Goal: Information Seeking & Learning: Learn about a topic

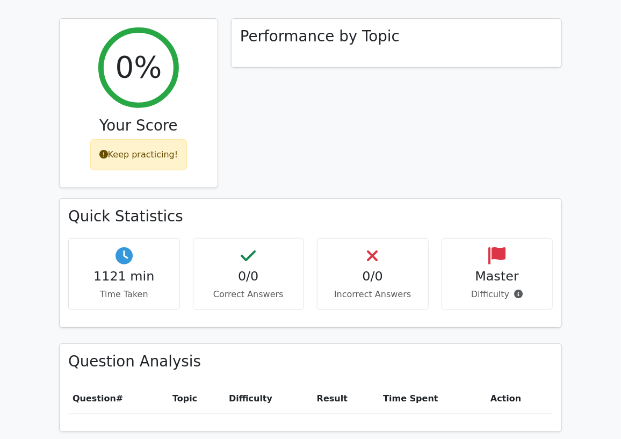
scroll to position [298, 0]
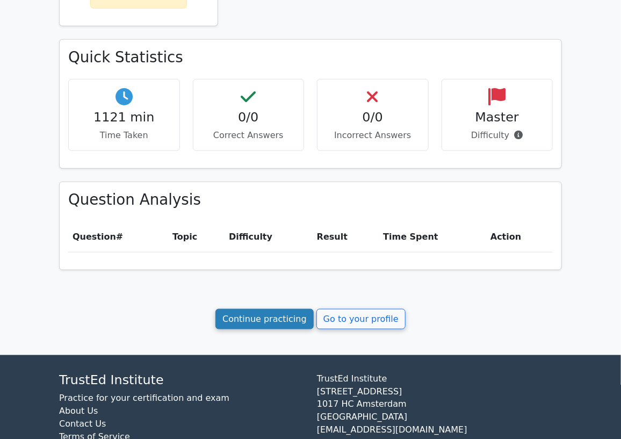
click at [246, 311] on link "Continue practicing" at bounding box center [264, 319] width 98 height 20
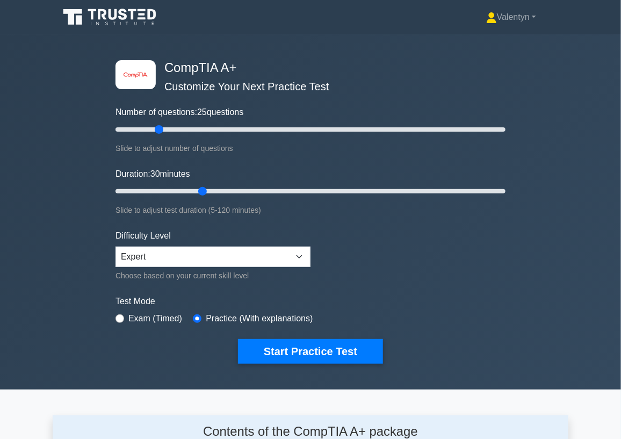
click at [368, 40] on div "image/svg+xml CompTIA A+ Customize Your Next Practice Test Number of questions:…" at bounding box center [310, 211] width 403 height 355
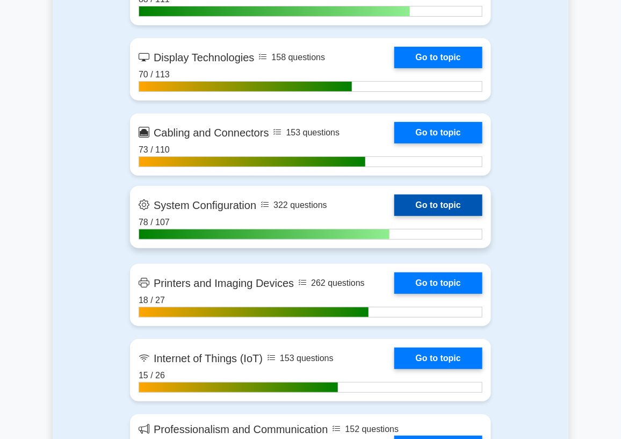
click at [403, 216] on link "Go to topic" at bounding box center [438, 204] width 88 height 21
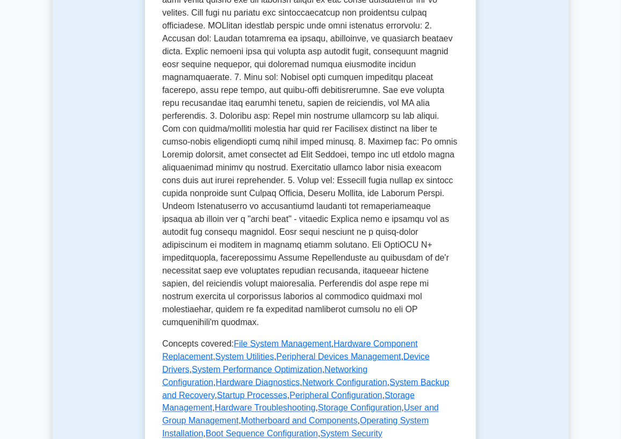
scroll to position [537, 0]
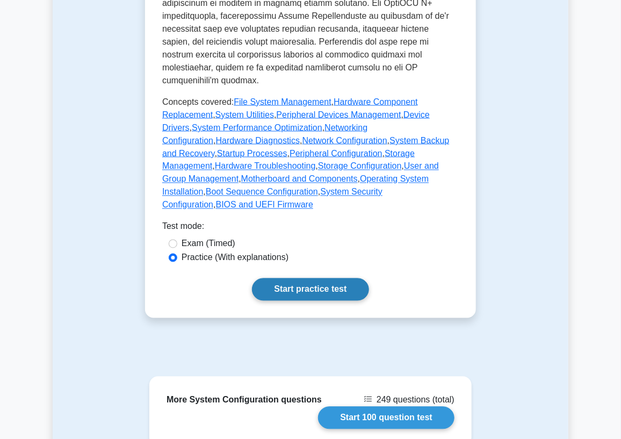
click at [298, 278] on link "Start practice test" at bounding box center [310, 289] width 117 height 23
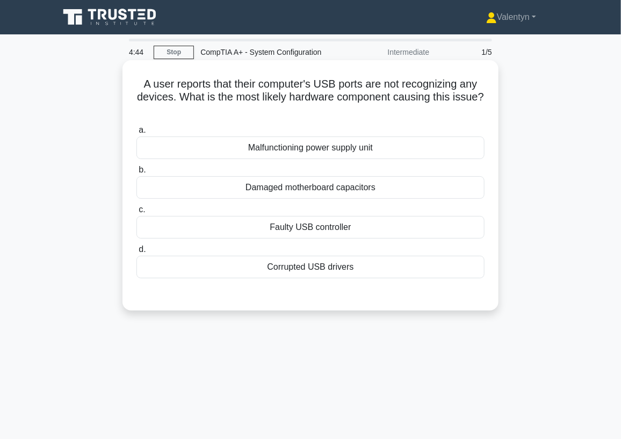
click at [327, 229] on div "Faulty USB controller" at bounding box center [310, 227] width 348 height 23
click at [136, 213] on input "c. Faulty USB controller" at bounding box center [136, 209] width 0 height 7
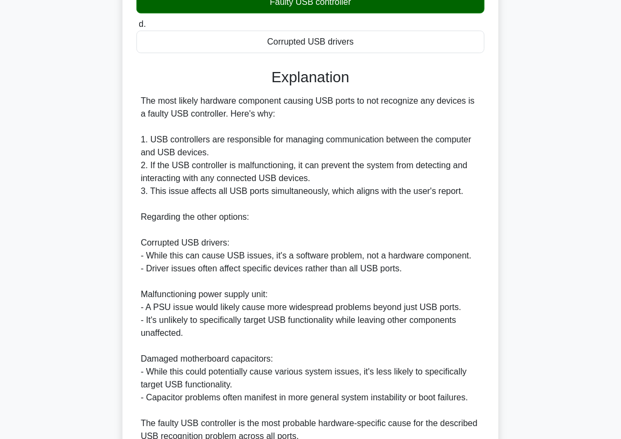
scroll to position [238, 0]
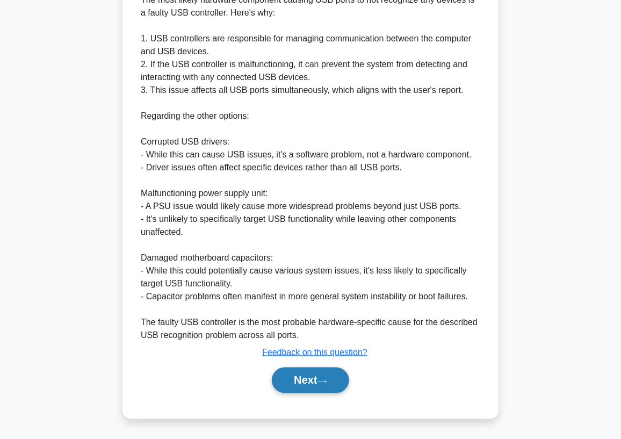
click at [282, 386] on button "Next" at bounding box center [310, 380] width 77 height 26
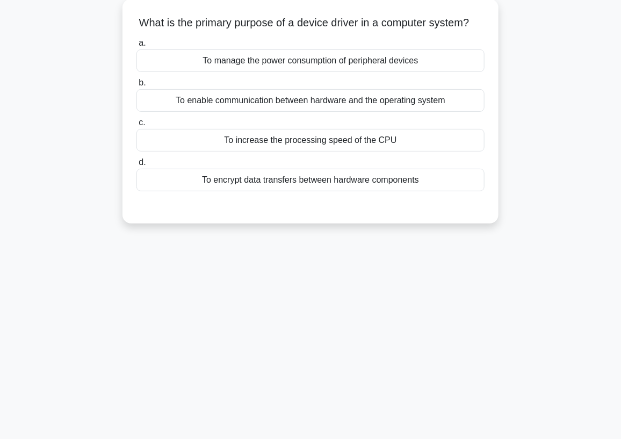
scroll to position [0, 0]
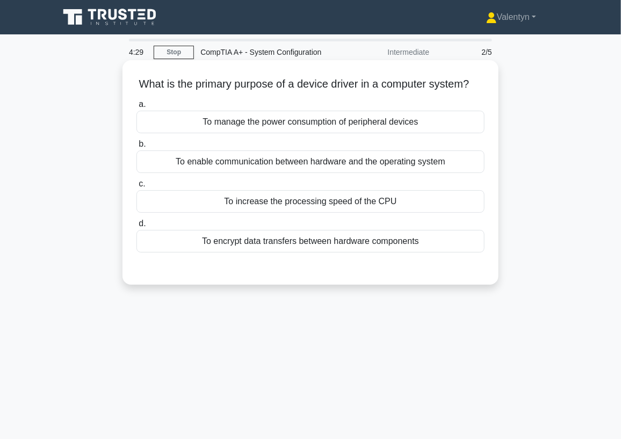
click at [337, 173] on div "To enable communication between hardware and the operating system" at bounding box center [310, 161] width 348 height 23
click at [136, 148] on input "b. To enable communication between hardware and the operating system" at bounding box center [136, 144] width 0 height 7
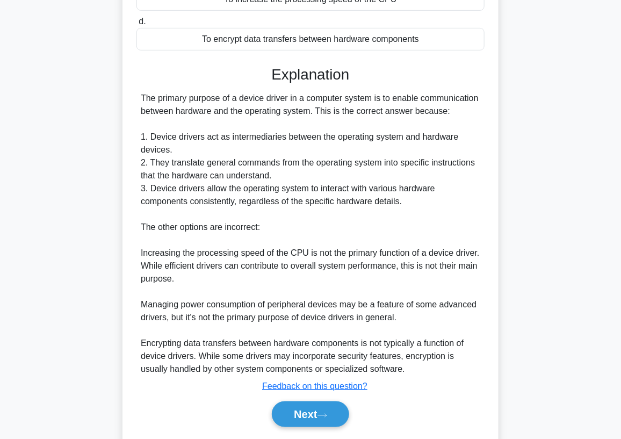
scroll to position [238, 0]
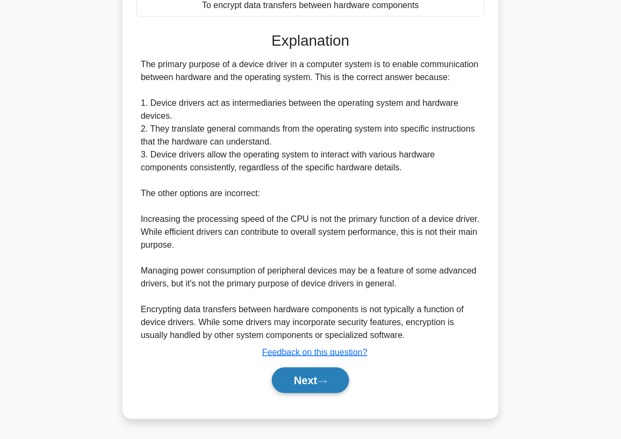
click at [295, 386] on button "Next" at bounding box center [310, 380] width 77 height 26
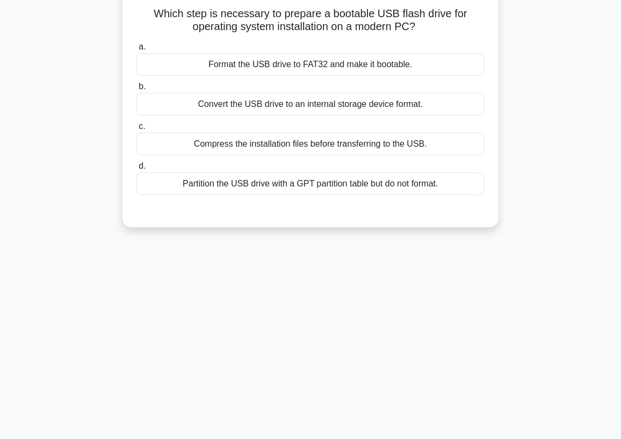
scroll to position [0, 0]
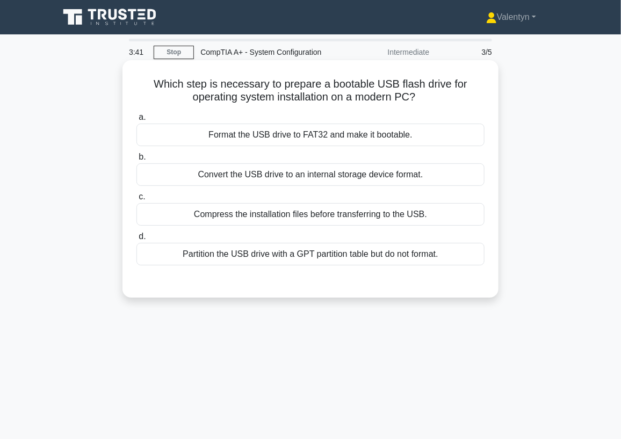
click at [271, 132] on div "Format the USB drive to FAT32 and make it bootable." at bounding box center [310, 135] width 348 height 23
click at [136, 121] on input "a. Format the USB drive to FAT32 and make it bootable." at bounding box center [136, 117] width 0 height 7
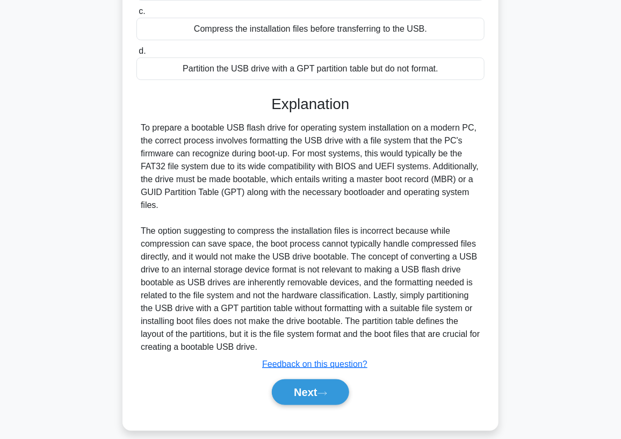
scroll to position [197, 0]
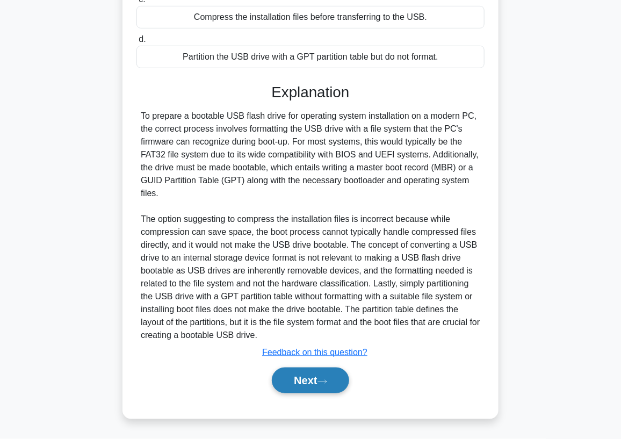
click at [283, 379] on button "Next" at bounding box center [310, 380] width 77 height 26
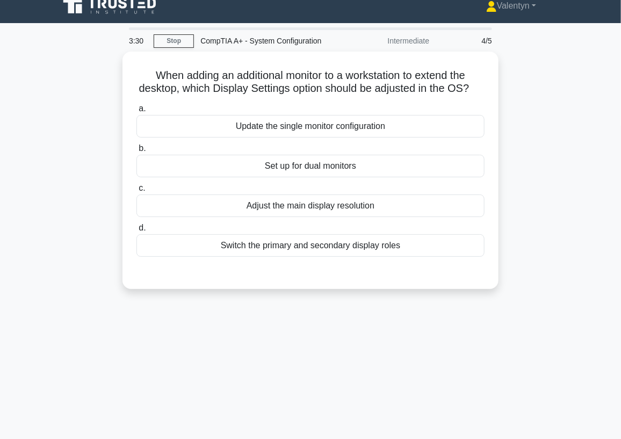
scroll to position [0, 0]
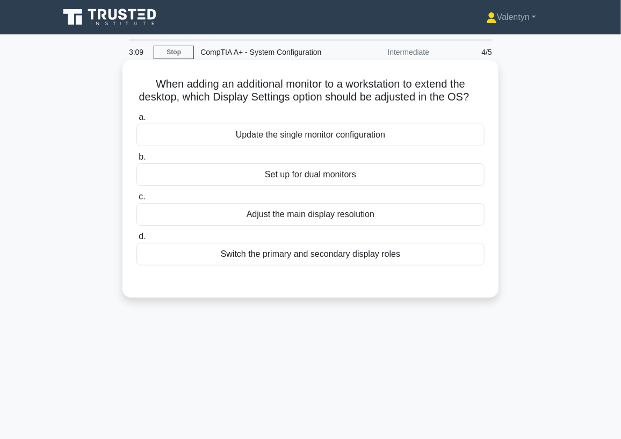
click at [339, 186] on div "Set up for dual monitors" at bounding box center [310, 174] width 348 height 23
click at [136, 161] on input "b. Set up for dual monitors" at bounding box center [136, 157] width 0 height 7
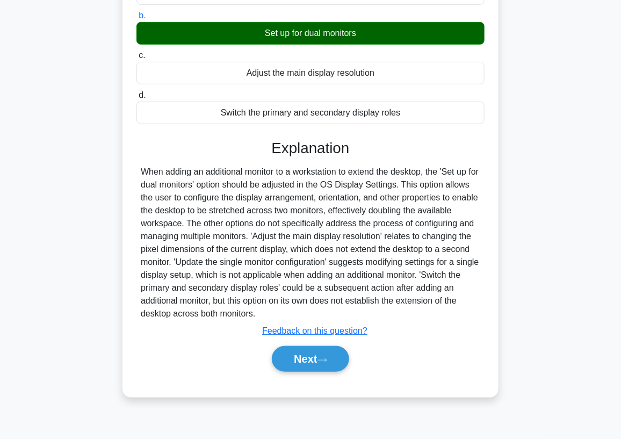
scroll to position [142, 0]
click at [306, 369] on button "Next" at bounding box center [310, 359] width 77 height 26
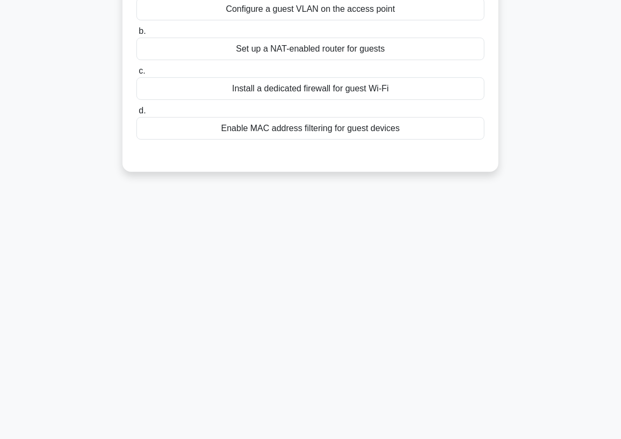
scroll to position [0, 0]
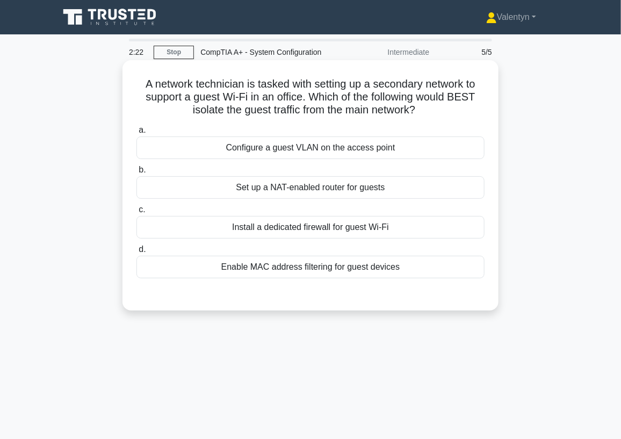
click at [326, 145] on div "Configure a guest VLAN on the access point" at bounding box center [310, 147] width 348 height 23
click at [136, 134] on input "a. Configure a guest VLAN on the access point" at bounding box center [136, 130] width 0 height 7
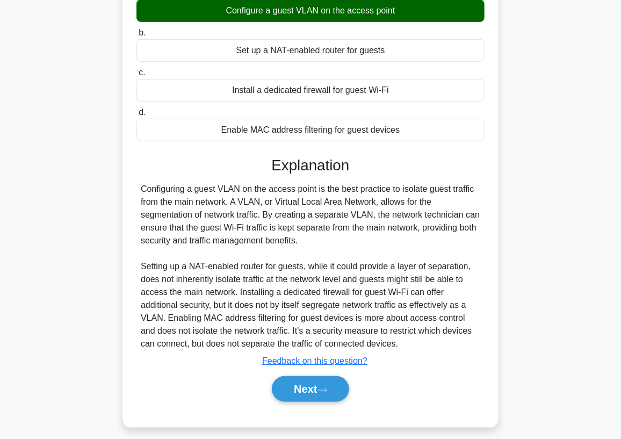
scroll to position [146, 0]
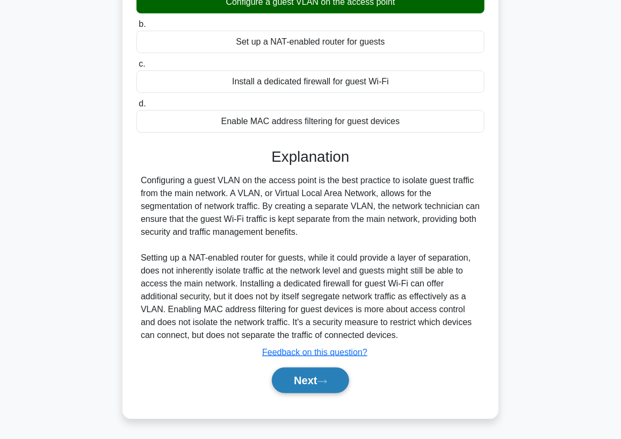
click at [311, 377] on button "Next" at bounding box center [310, 380] width 77 height 26
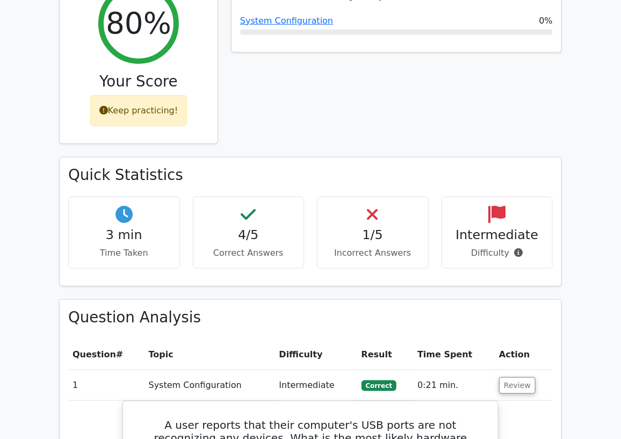
scroll to position [298, 0]
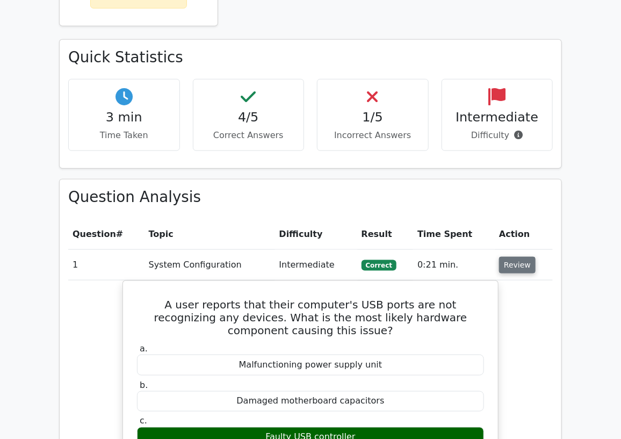
click at [516, 264] on button "Review" at bounding box center [517, 265] width 37 height 17
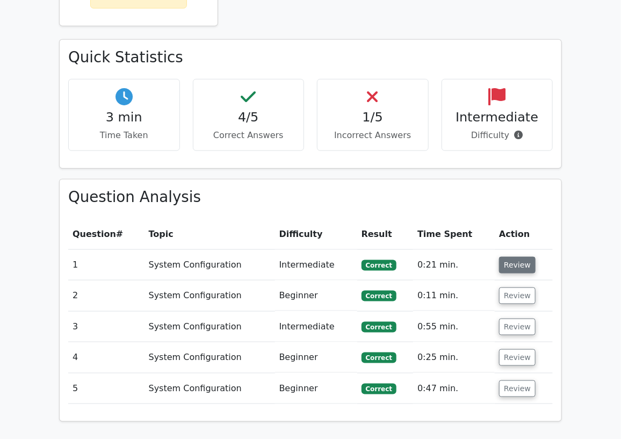
click at [513, 267] on button "Review" at bounding box center [517, 265] width 37 height 17
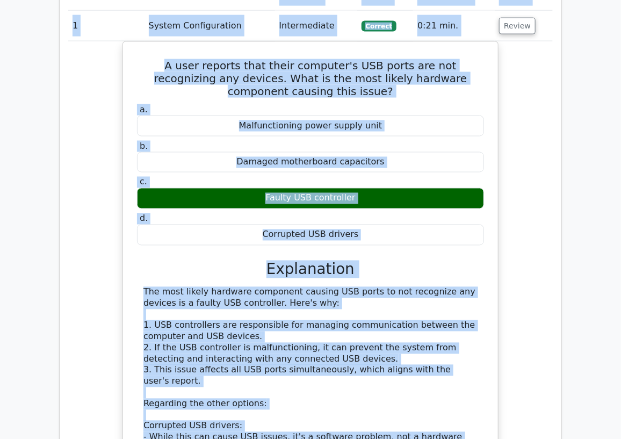
scroll to position [528, 0]
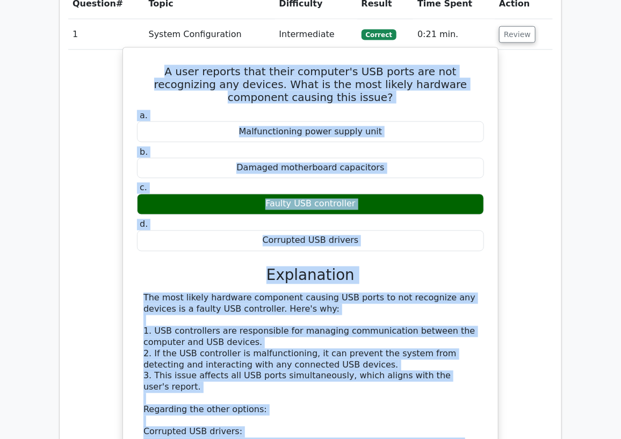
drag, startPoint x: 304, startPoint y: 340, endPoint x: 135, endPoint y: 63, distance: 324.9
click at [135, 63] on div "A user reports that their computer's USB ports are not recognizing any devices.…" at bounding box center [310, 365] width 366 height 626
copy div "A user reports that their computer's USB ports are not recognizing any devices.…"
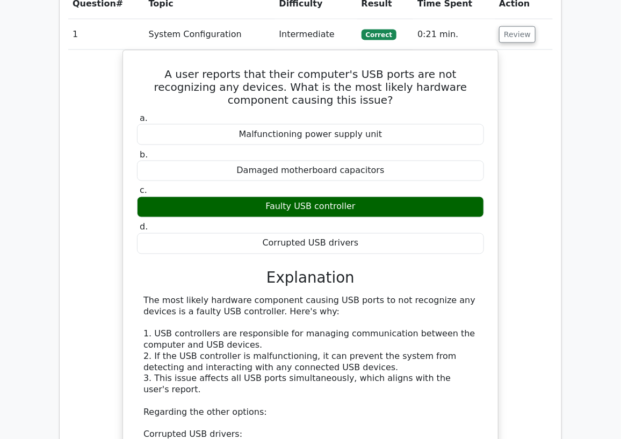
click at [292, 31] on td "Intermediate" at bounding box center [316, 34] width 82 height 31
click at [507, 36] on button "Review" at bounding box center [517, 34] width 37 height 17
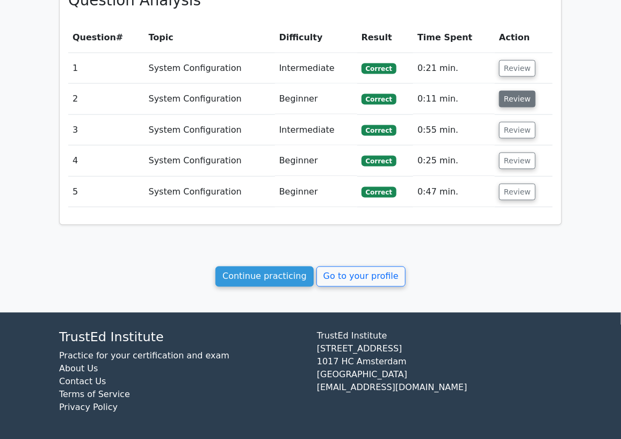
click at [518, 97] on button "Review" at bounding box center [517, 99] width 37 height 17
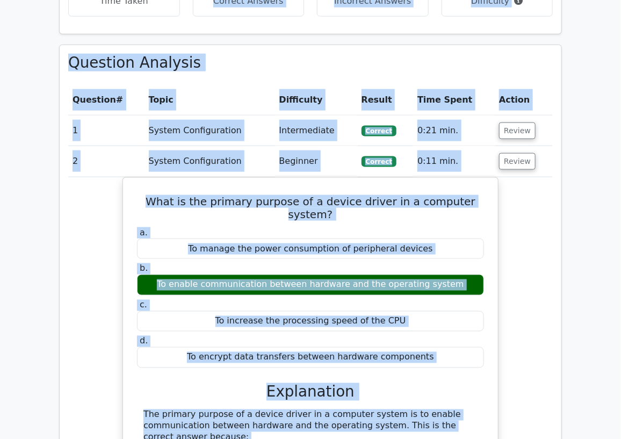
scroll to position [400, 0]
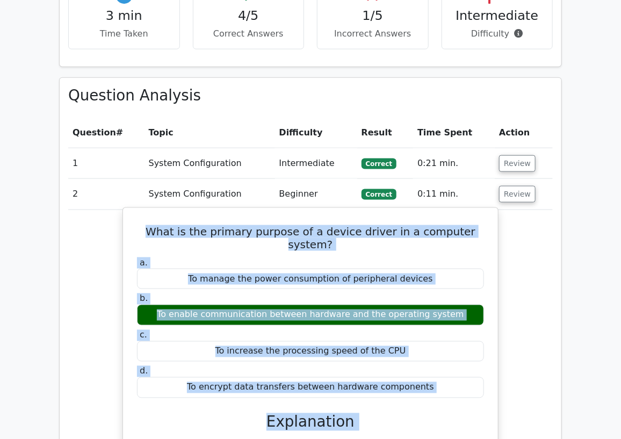
drag, startPoint x: 417, startPoint y: 342, endPoint x: 142, endPoint y: 228, distance: 297.8
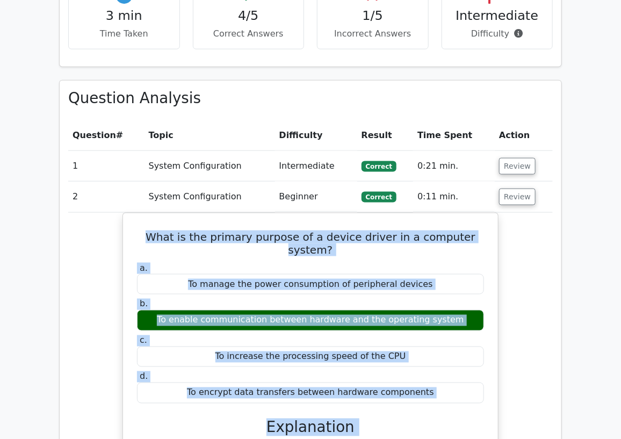
copy div "What is the primary purpose of a device driver in a computer system? a. To mana…"
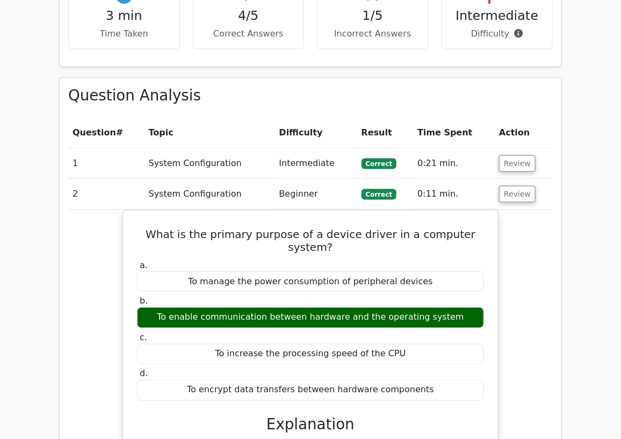
click at [172, 195] on td "System Configuration" at bounding box center [209, 194] width 130 height 31
click at [511, 197] on button "Review" at bounding box center [517, 194] width 37 height 17
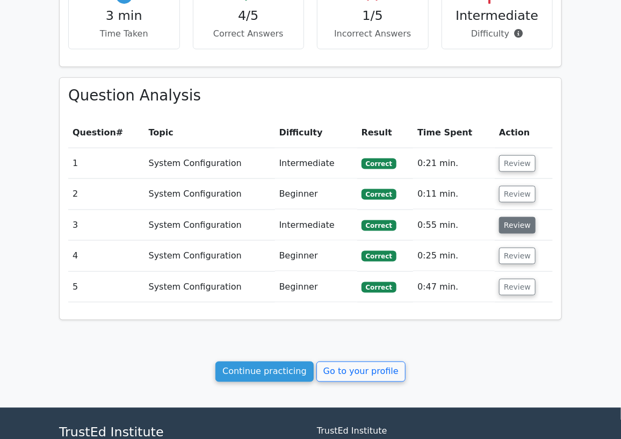
click at [510, 227] on button "Review" at bounding box center [517, 225] width 37 height 17
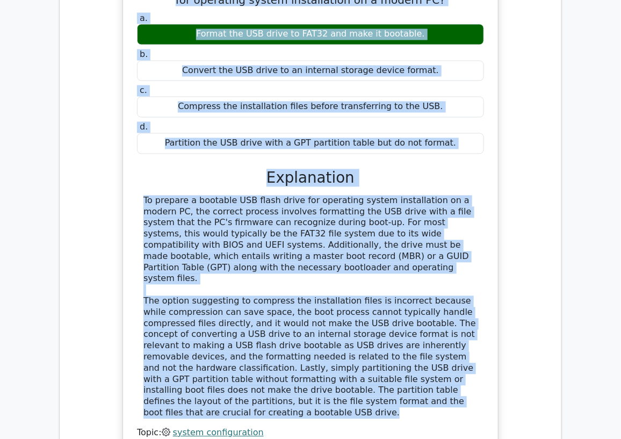
scroll to position [644, 0]
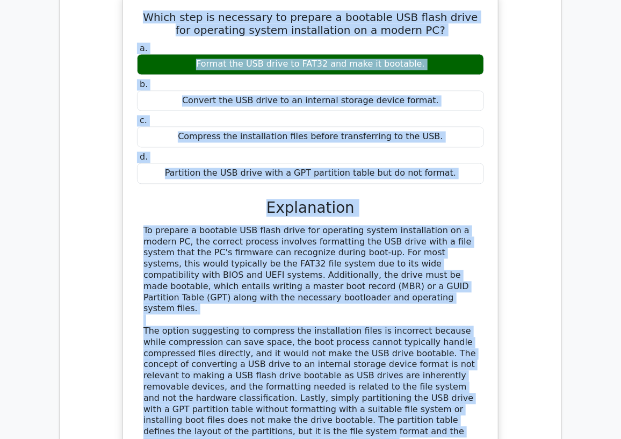
drag, startPoint x: 349, startPoint y: 369, endPoint x: 140, endPoint y: 18, distance: 408.2
click at [140, 18] on div "Which step is necessary to prepare a bootable USB flash drive for operating sys…" at bounding box center [310, 243] width 366 height 490
copy div "Which step is necessary to prepare a bootable USB flash drive for operating sys…"
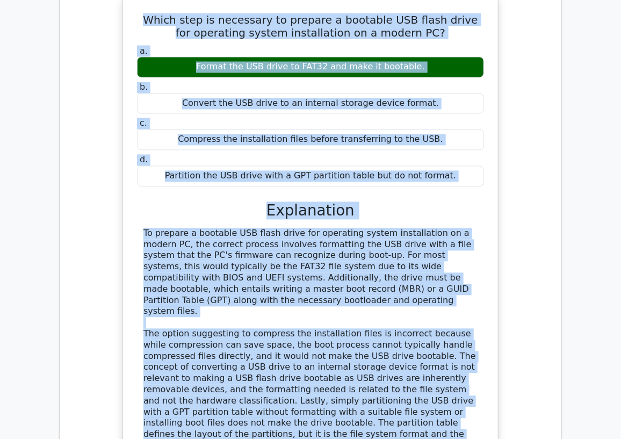
click at [97, 96] on div "Which step is necessary to prepare a bootable USB flash drive for operating sys…" at bounding box center [310, 252] width 484 height 513
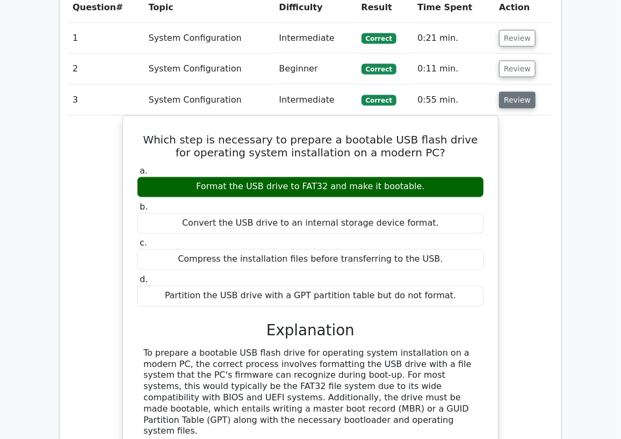
click at [528, 98] on button "Review" at bounding box center [517, 100] width 37 height 17
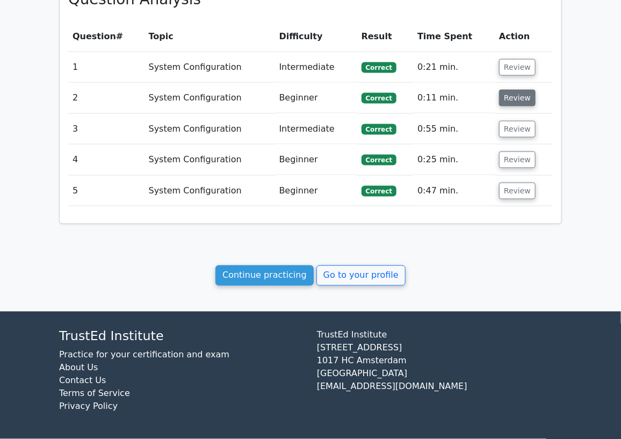
scroll to position [495, 0]
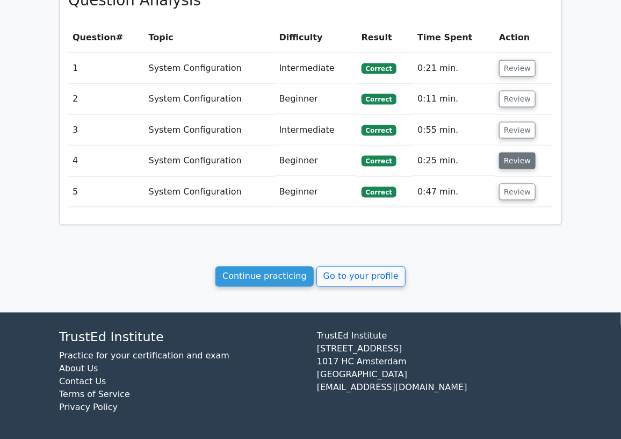
click at [514, 169] on button "Review" at bounding box center [517, 161] width 37 height 17
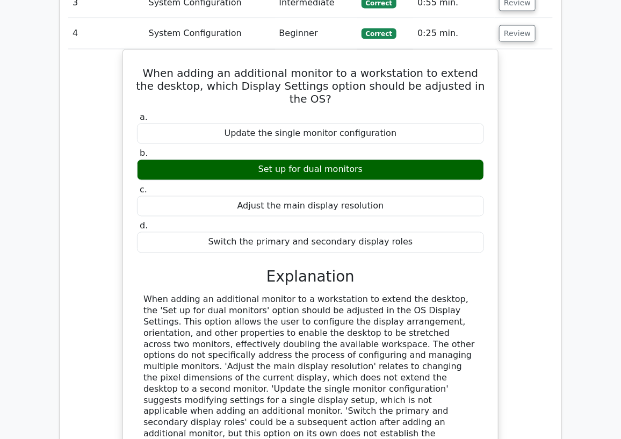
scroll to position [572, 0]
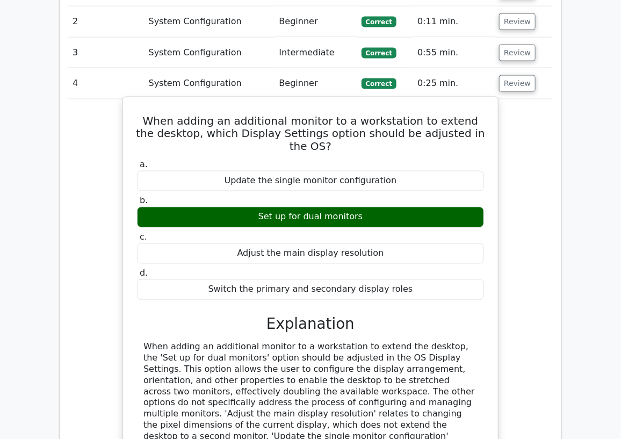
drag, startPoint x: 392, startPoint y: 235, endPoint x: 143, endPoint y: 119, distance: 274.4
click at [143, 119] on div "When adding an additional monitor to a workstation to extend the desktop, which…" at bounding box center [310, 319] width 366 height 436
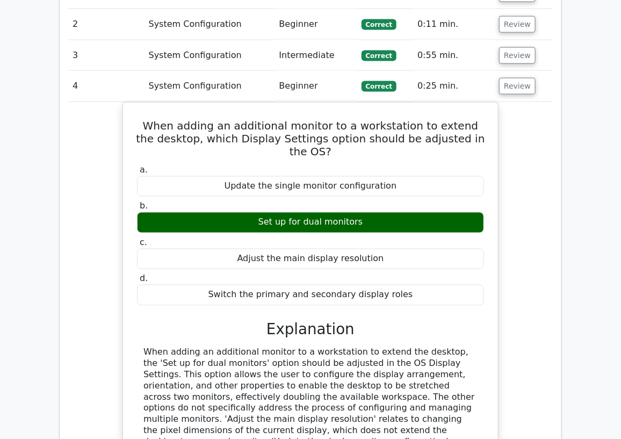
copy div "When adding an additional monitor to a workstation to extend the desktop, which…"
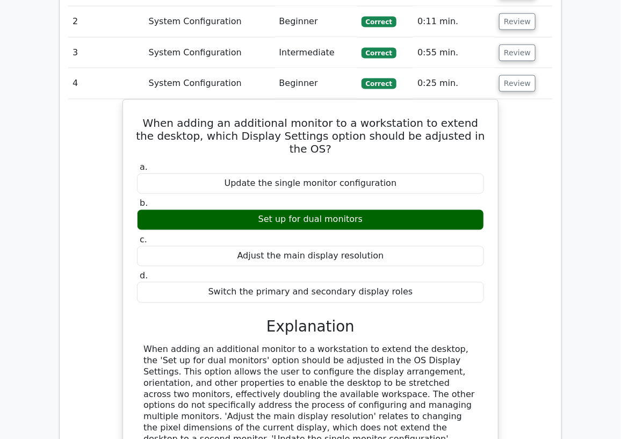
click at [113, 173] on div "When adding an additional monitor to a workstation to extend the desktop, which…" at bounding box center [310, 328] width 484 height 459
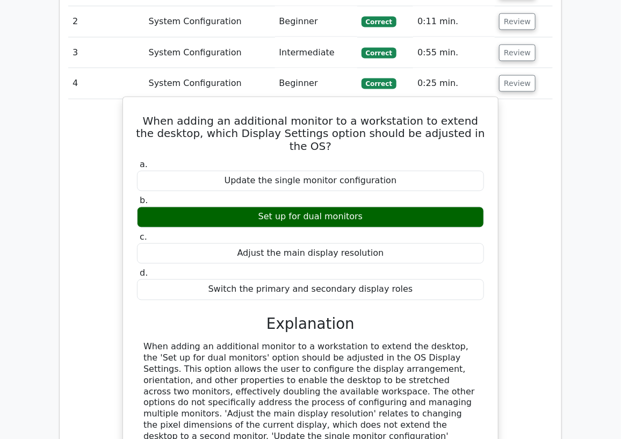
drag, startPoint x: 378, startPoint y: 204, endPoint x: 262, endPoint y: 199, distance: 115.6
click at [262, 207] on div "Set up for dual monitors" at bounding box center [310, 217] width 347 height 21
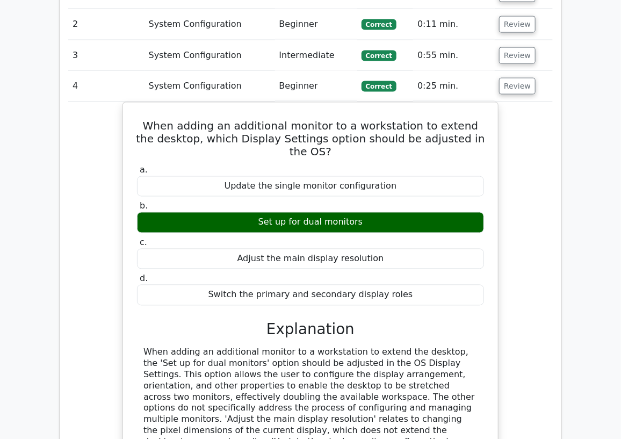
click at [255, 183] on div at bounding box center [255, 183] width 0 height 0
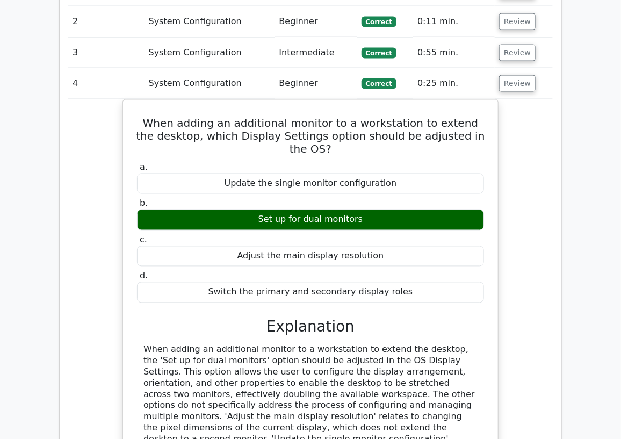
click at [120, 140] on div "When adding an additional monitor to a workstation to extend the desktop, which…" at bounding box center [310, 328] width 484 height 459
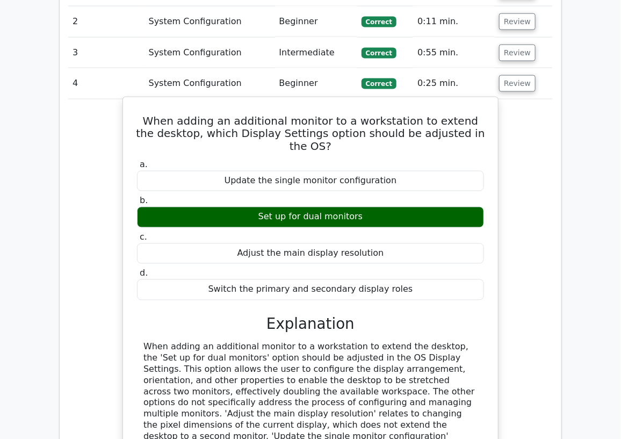
drag, startPoint x: 320, startPoint y: 202, endPoint x: 304, endPoint y: 201, distance: 15.6
click at [304, 207] on div "Set up for dual monitors" at bounding box center [310, 217] width 347 height 21
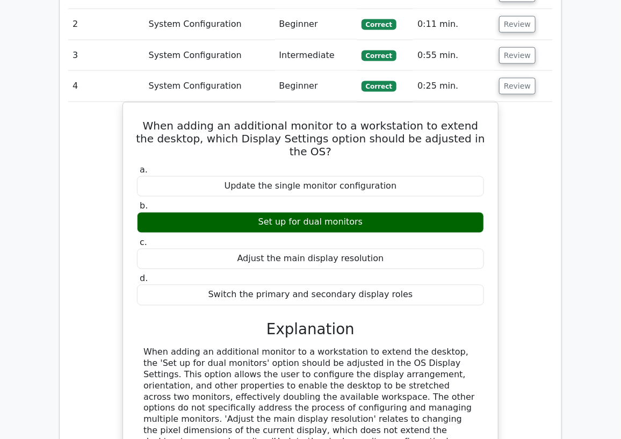
click at [297, 183] on div at bounding box center [297, 183] width 0 height 0
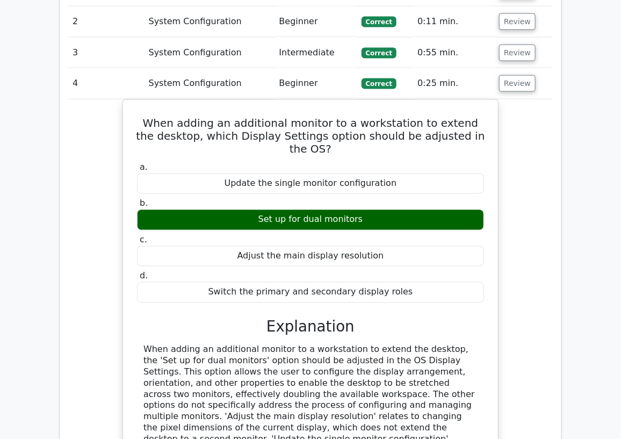
click at [535, 278] on div "When adding an additional monitor to a workstation to extend the desktop, which…" at bounding box center [310, 328] width 484 height 459
click at [513, 82] on button "Review" at bounding box center [517, 83] width 37 height 17
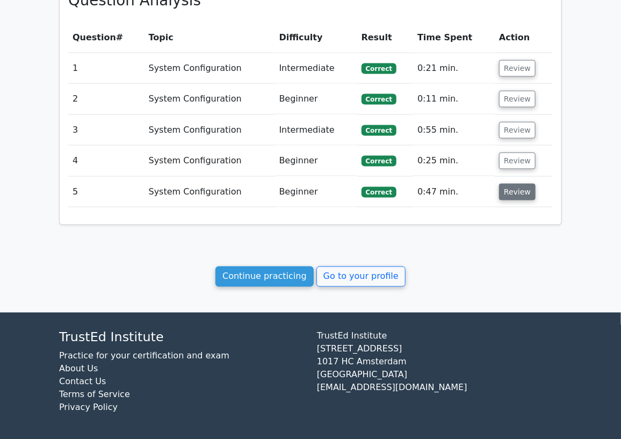
click at [516, 190] on button "Review" at bounding box center [517, 192] width 37 height 17
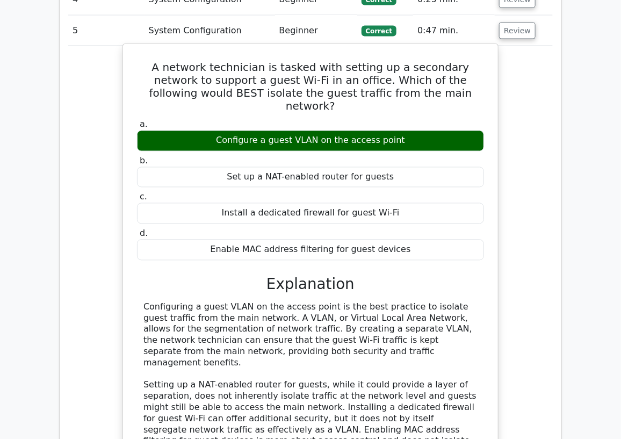
scroll to position [674, 0]
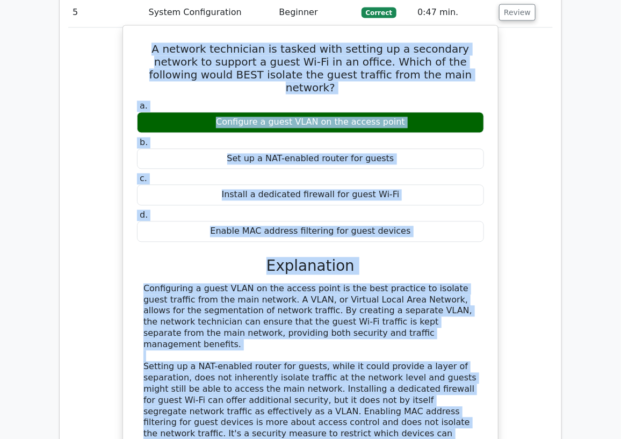
drag, startPoint x: 407, startPoint y: 405, endPoint x: 136, endPoint y: 53, distance: 444.7
click at [136, 53] on div "A network technician is tasked with setting up a secondary network to support a…" at bounding box center [310, 260] width 366 height 460
copy div "A network technician is tasked with setting up a secondary network to support a…"
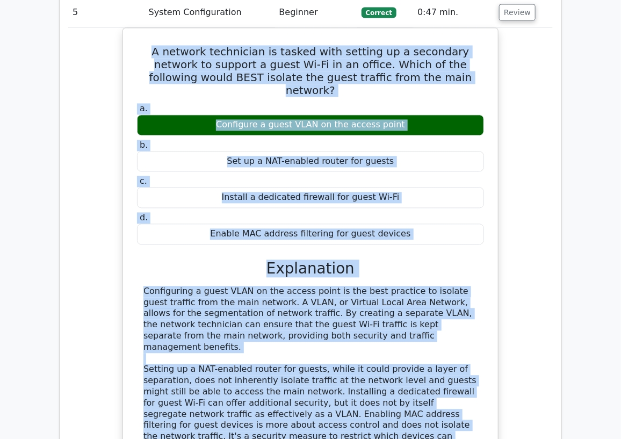
click at [104, 108] on div "A network technician is tasked with setting up a secondary network to support a…" at bounding box center [310, 269] width 484 height 483
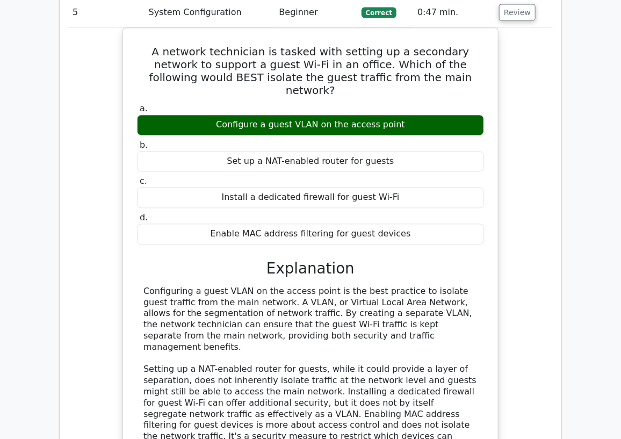
click at [103, 66] on div "A network technician is tasked with setting up a secondary network to support a…" at bounding box center [310, 269] width 484 height 483
click at [521, 16] on button "Review" at bounding box center [517, 12] width 37 height 17
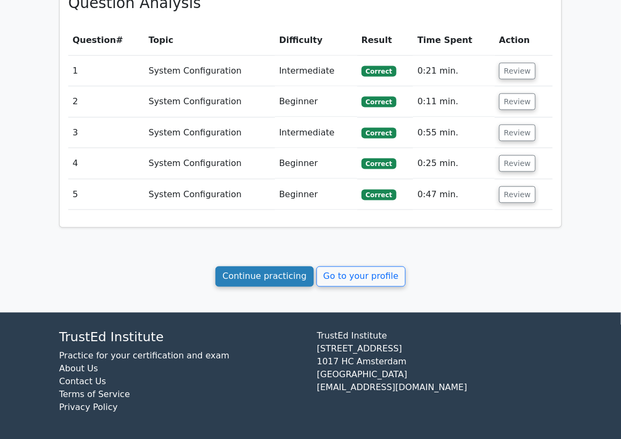
click at [278, 273] on link "Continue practicing" at bounding box center [264, 276] width 98 height 20
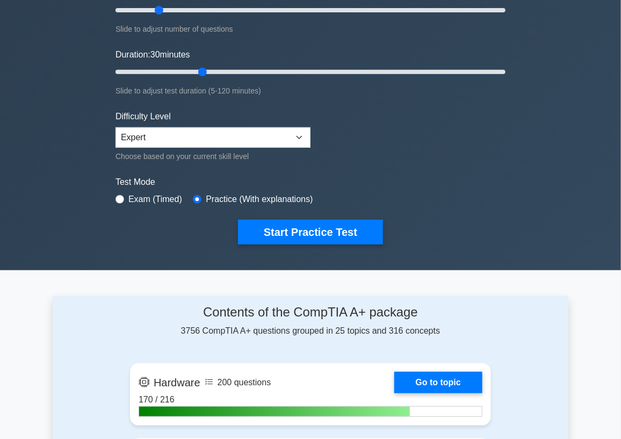
scroll to position [1434, 0]
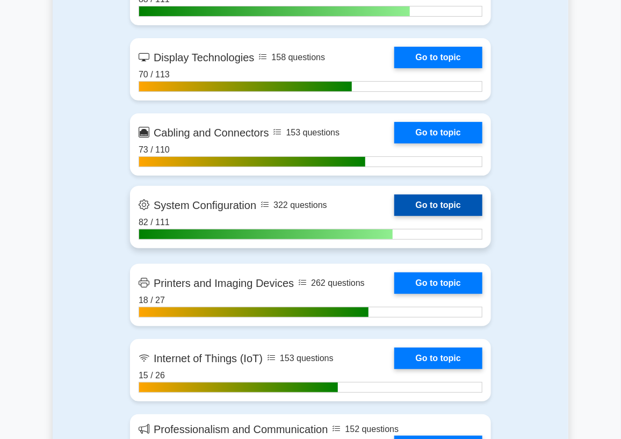
click at [466, 216] on link "Go to topic" at bounding box center [438, 204] width 88 height 21
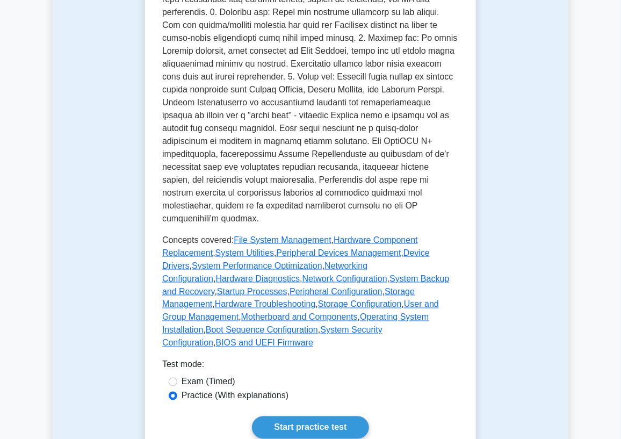
scroll to position [597, 0]
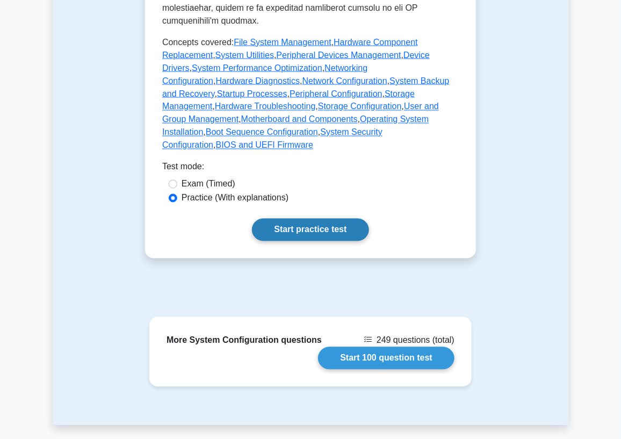
click at [289, 219] on link "Start practice test" at bounding box center [310, 230] width 117 height 23
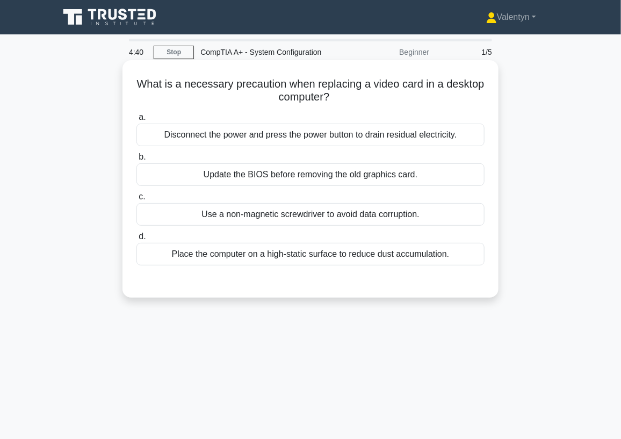
click at [322, 134] on div "Disconnect the power and press the power button to drain residual electricity." at bounding box center [310, 135] width 348 height 23
click at [136, 121] on input "a. Disconnect the power and press the power button to drain residual electricit…" at bounding box center [136, 117] width 0 height 7
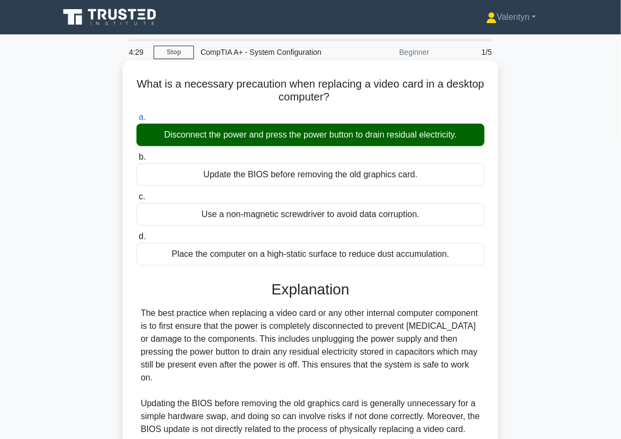
drag, startPoint x: 460, startPoint y: 136, endPoint x: 355, endPoint y: 137, distance: 104.7
click at [355, 137] on div "Disconnect the power and press the power button to drain residual electricity." at bounding box center [310, 135] width 348 height 23
click at [349, 141] on div at bounding box center [349, 141] width 0 height 0
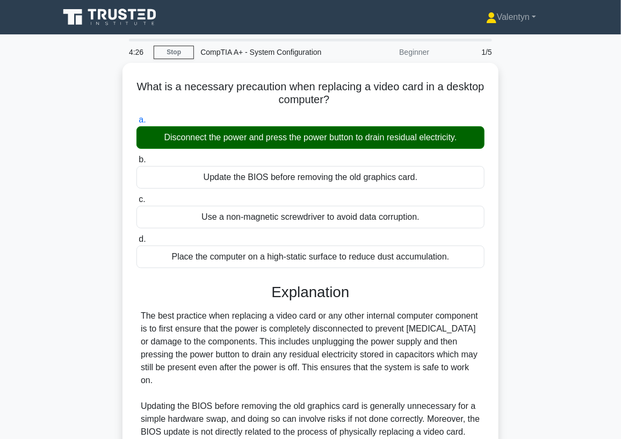
click at [546, 220] on div "What is a necessary precaution when replacing a video card in a desktop compute…" at bounding box center [311, 360] width 516 height 594
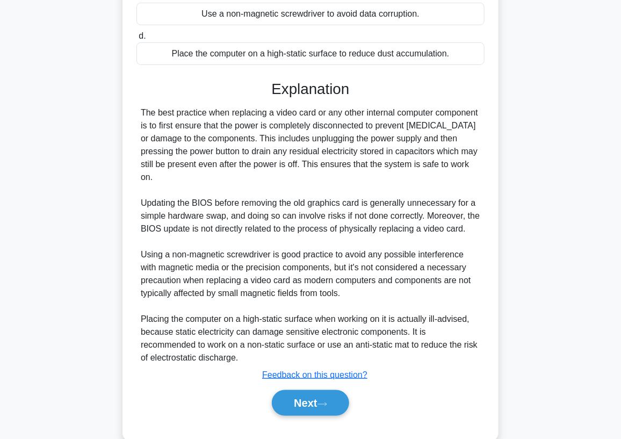
scroll to position [223, 0]
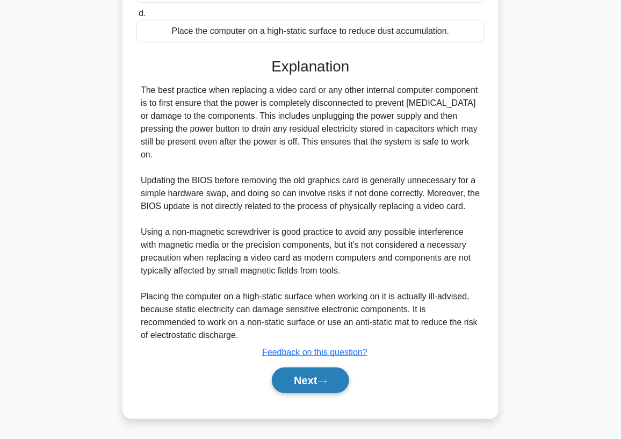
click at [311, 376] on button "Next" at bounding box center [310, 380] width 77 height 26
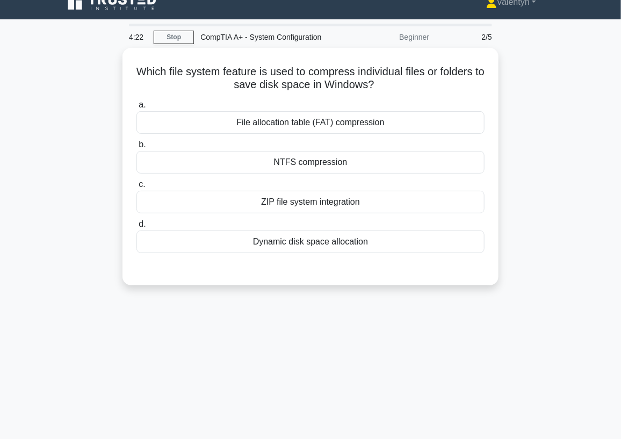
scroll to position [0, 0]
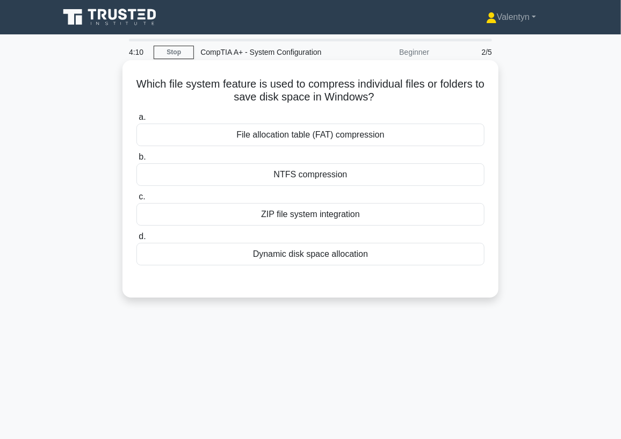
click at [318, 216] on div "ZIP file system integration" at bounding box center [310, 214] width 348 height 23
click at [136, 200] on input "c. ZIP file system integration" at bounding box center [136, 196] width 0 height 7
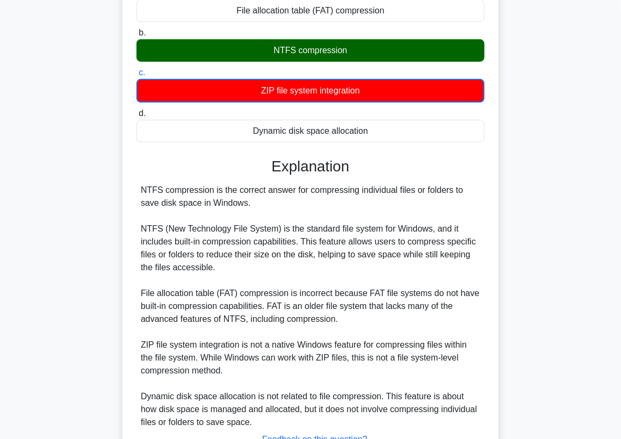
scroll to position [179, 0]
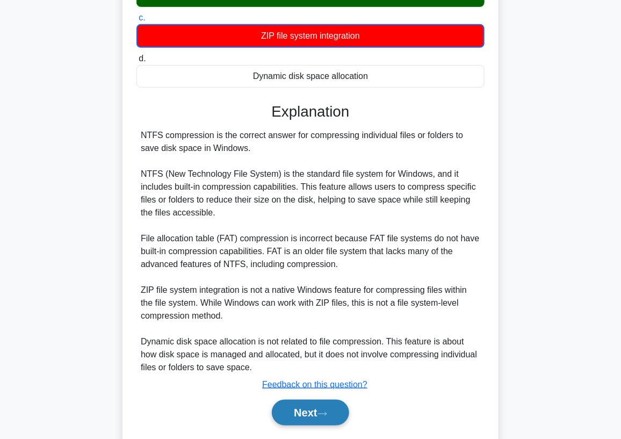
click at [313, 415] on button "Next" at bounding box center [310, 413] width 77 height 26
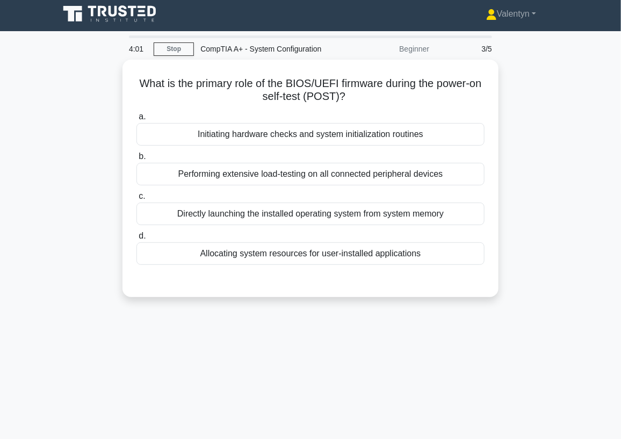
scroll to position [0, 0]
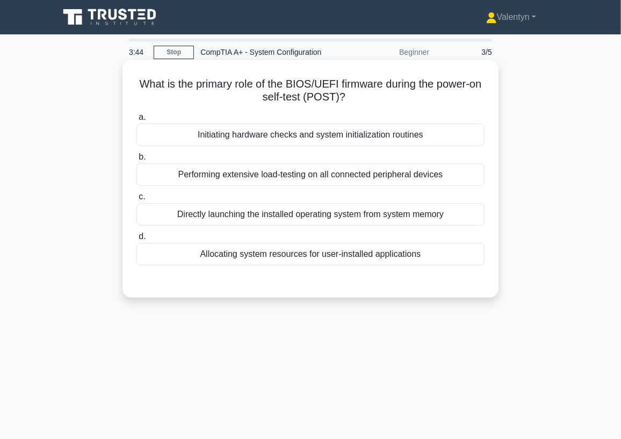
click at [428, 139] on div "Initiating hardware checks and system initialization routines" at bounding box center [310, 135] width 348 height 23
click at [136, 121] on input "a. Initiating hardware checks and system initialization routines" at bounding box center [136, 117] width 0 height 7
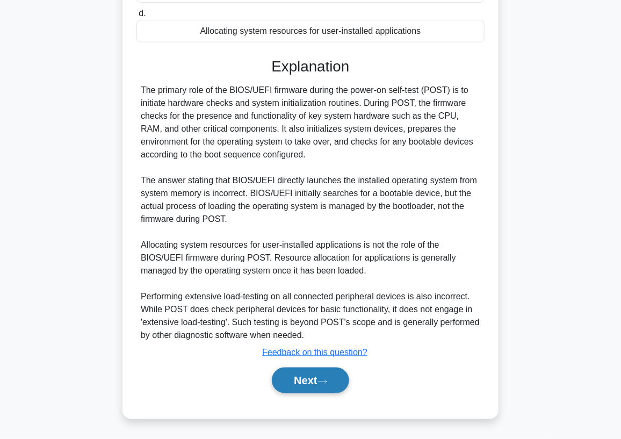
click at [303, 381] on button "Next" at bounding box center [310, 380] width 77 height 26
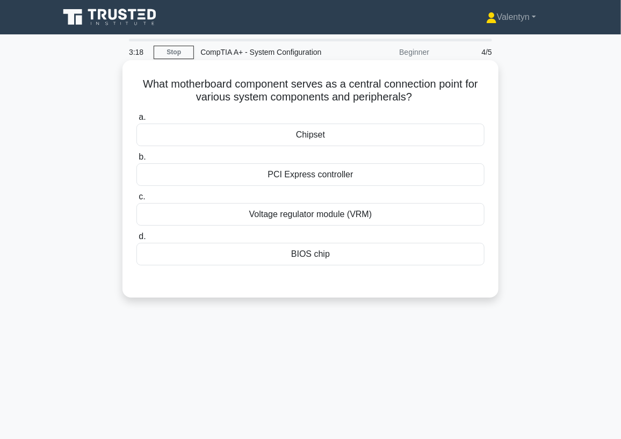
click at [321, 256] on div "BIOS chip" at bounding box center [310, 254] width 348 height 23
click at [136, 240] on input "d. BIOS chip" at bounding box center [136, 236] width 0 height 7
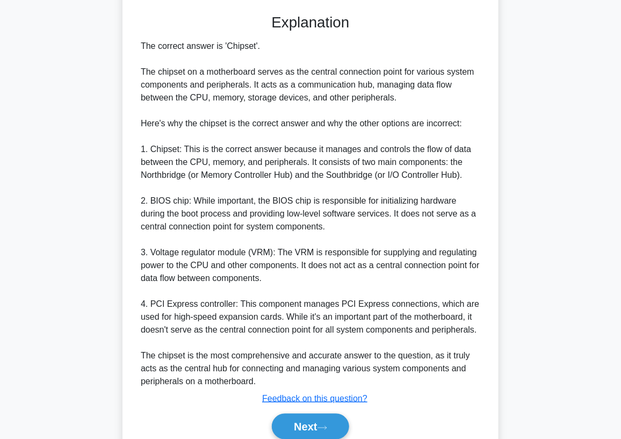
scroll to position [298, 0]
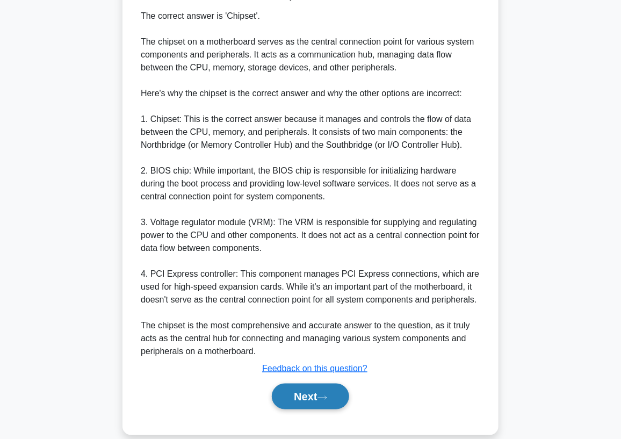
click at [307, 393] on button "Next" at bounding box center [310, 396] width 77 height 26
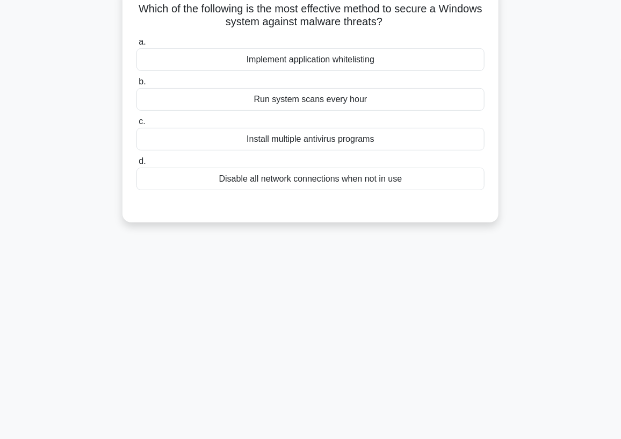
scroll to position [0, 0]
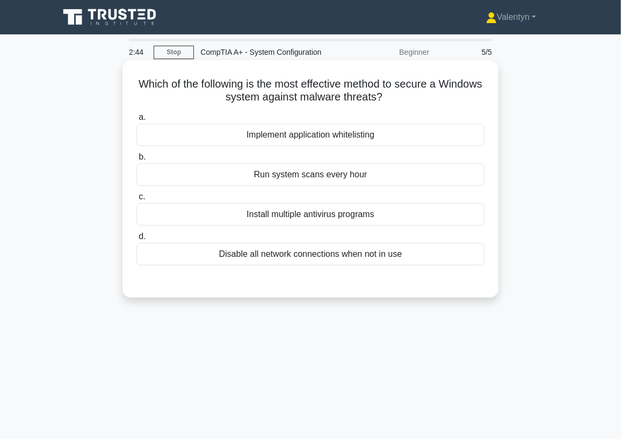
click at [369, 137] on div "Implement application whitelisting" at bounding box center [310, 135] width 348 height 23
click at [136, 121] on input "a. Implement application whitelisting" at bounding box center [136, 117] width 0 height 7
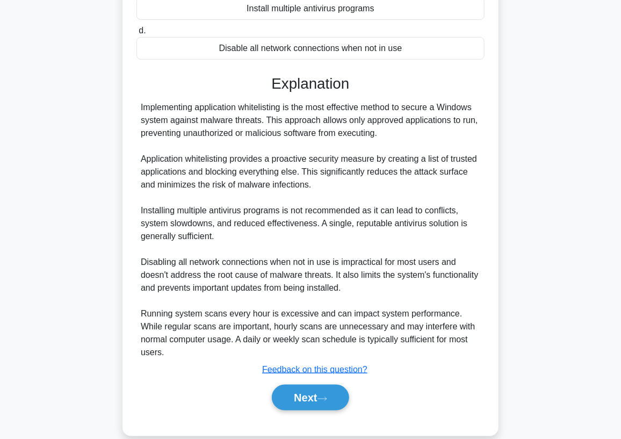
scroll to position [210, 0]
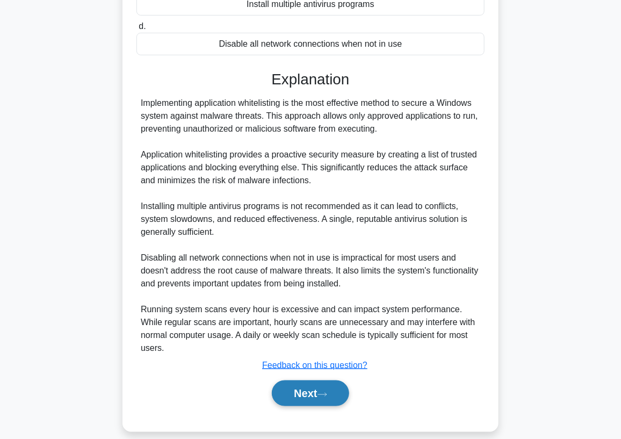
click at [311, 380] on button "Next" at bounding box center [310, 393] width 77 height 26
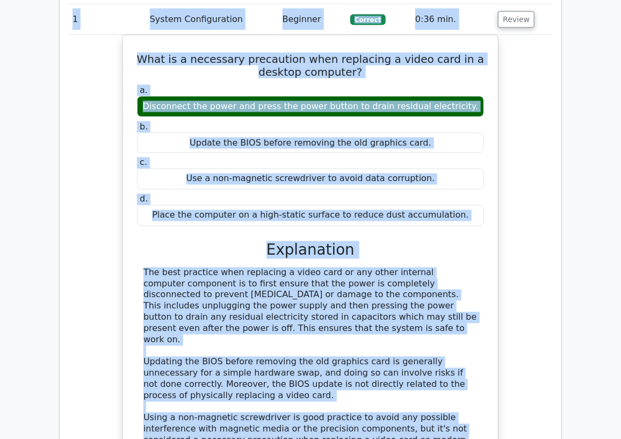
scroll to position [344, 0]
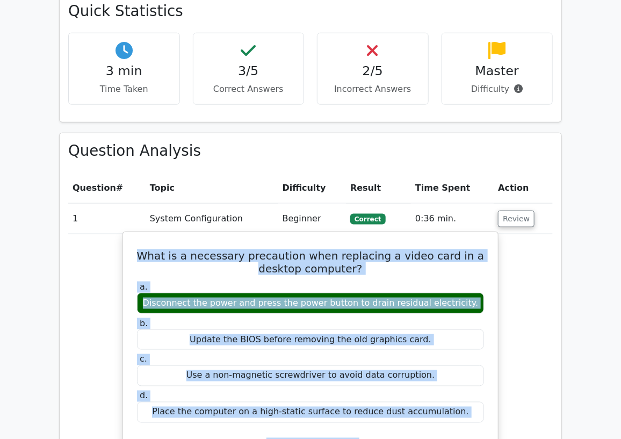
drag, startPoint x: 260, startPoint y: 311, endPoint x: 122, endPoint y: 258, distance: 148.4
copy div "What is a necessary precaution when replacing a video card in a desktop compute…"
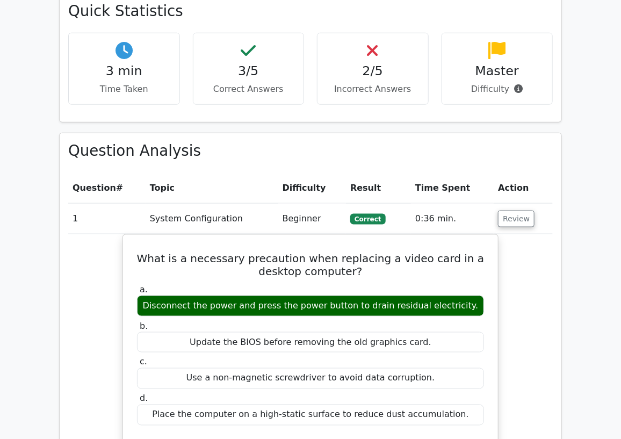
drag, startPoint x: 202, startPoint y: 219, endPoint x: 215, endPoint y: 217, distance: 12.4
click at [203, 219] on td "System Configuration" at bounding box center [212, 219] width 133 height 31
drag, startPoint x: 507, startPoint y: 221, endPoint x: 506, endPoint y: 240, distance: 19.3
click at [507, 223] on button "Review" at bounding box center [516, 219] width 37 height 17
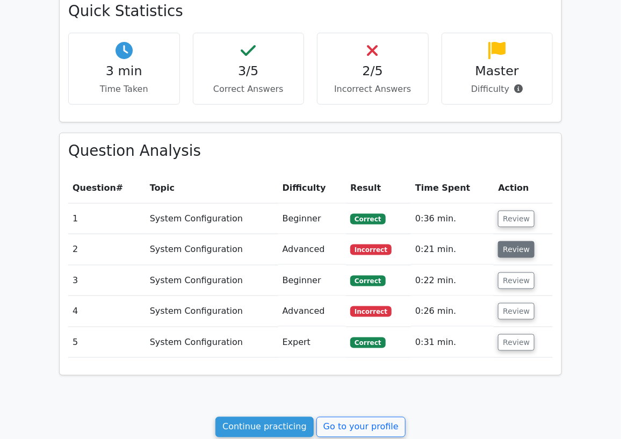
click at [510, 252] on button "Review" at bounding box center [516, 249] width 37 height 17
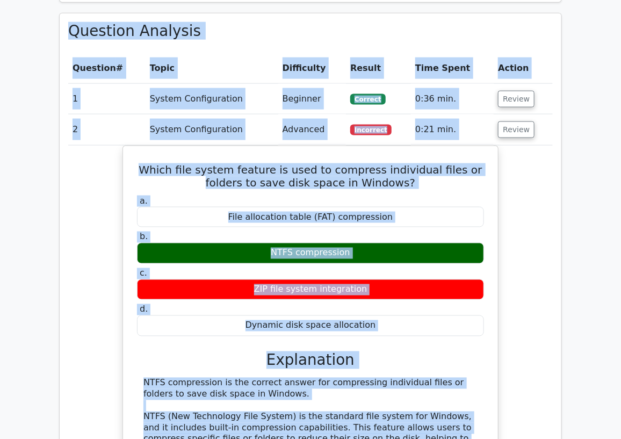
scroll to position [424, 0]
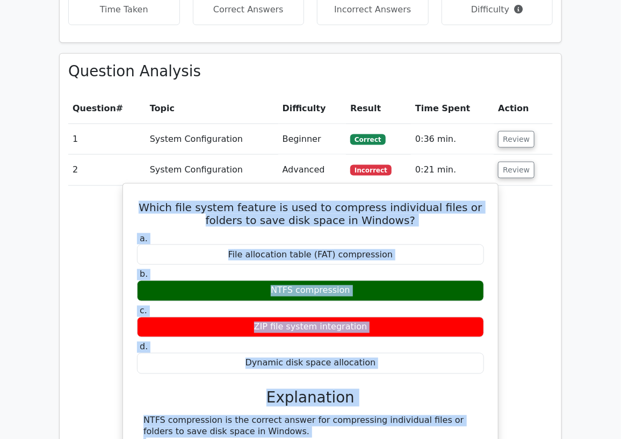
drag, startPoint x: 307, startPoint y: 343, endPoint x: 133, endPoint y: 199, distance: 225.4
click at [133, 199] on div "Which file system feature is used to compress individual files or folders to sa…" at bounding box center [310, 427] width 366 height 479
copy div "Which file system feature is used to compress individual files or folders to sa…"
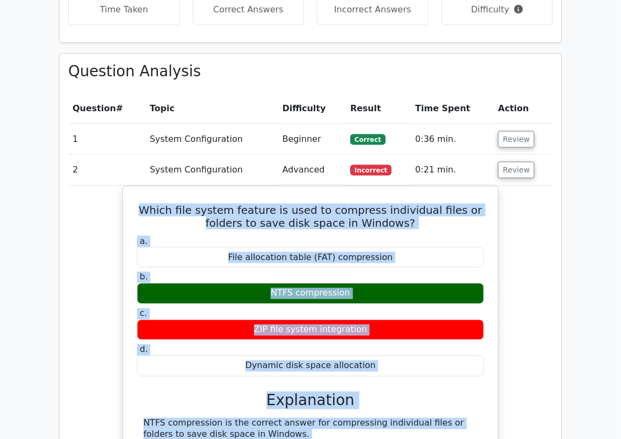
click at [83, 261] on div "Which file system feature is used to compress individual files or folders to sa…" at bounding box center [310, 437] width 484 height 502
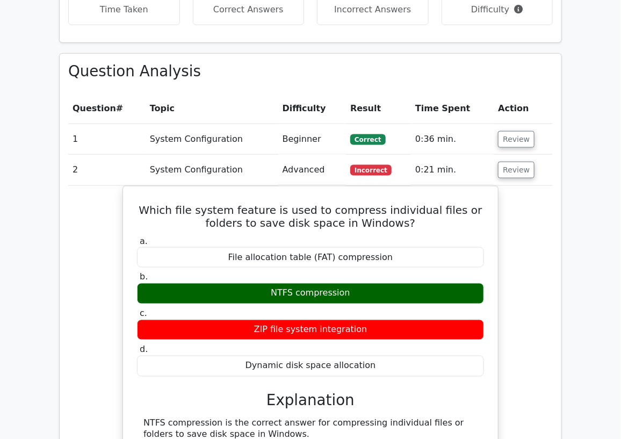
click at [311, 169] on td "Advanced" at bounding box center [312, 170] width 68 height 31
click at [511, 169] on button "Review" at bounding box center [516, 170] width 37 height 17
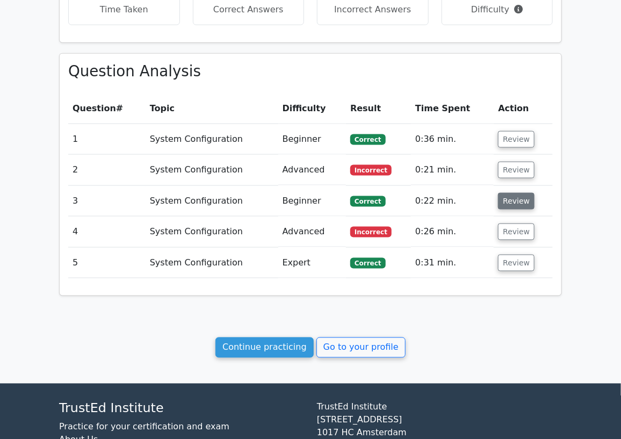
click at [514, 203] on button "Review" at bounding box center [516, 201] width 37 height 17
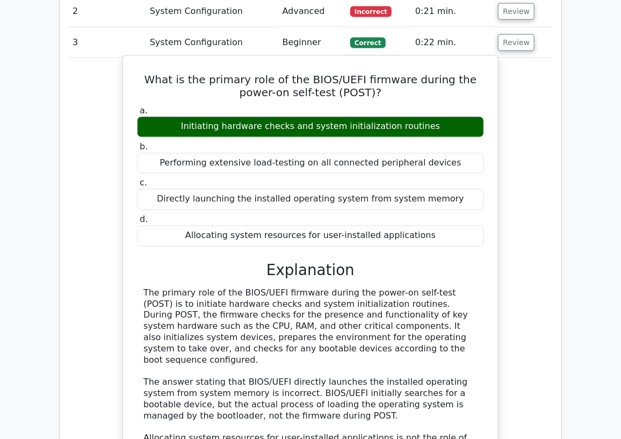
scroll to position [603, 0]
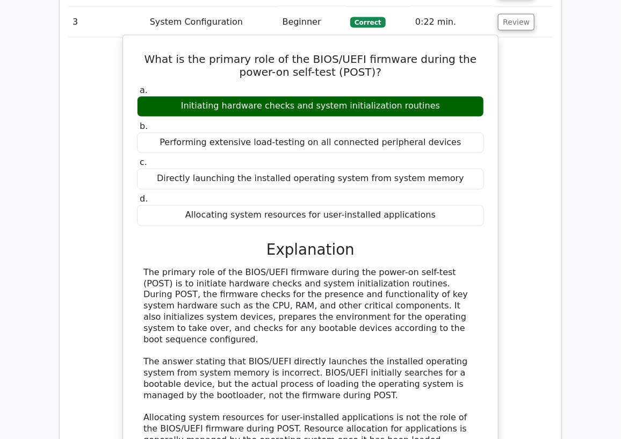
drag, startPoint x: 431, startPoint y: 102, endPoint x: 317, endPoint y: 105, distance: 114.4
click at [317, 105] on div "Initiating hardware checks and system initialization routines" at bounding box center [310, 106] width 347 height 21
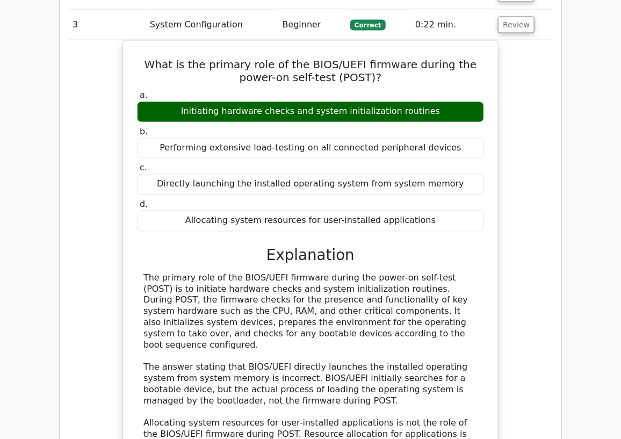
click at [310, 85] on div at bounding box center [310, 85] width 0 height 0
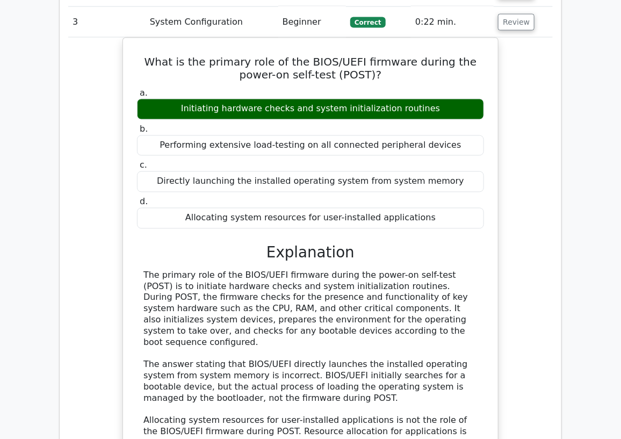
click at [530, 143] on div "What is the primary role of the BIOS/UEFI firmware during the power-on self-tes…" at bounding box center [310, 300] width 484 height 524
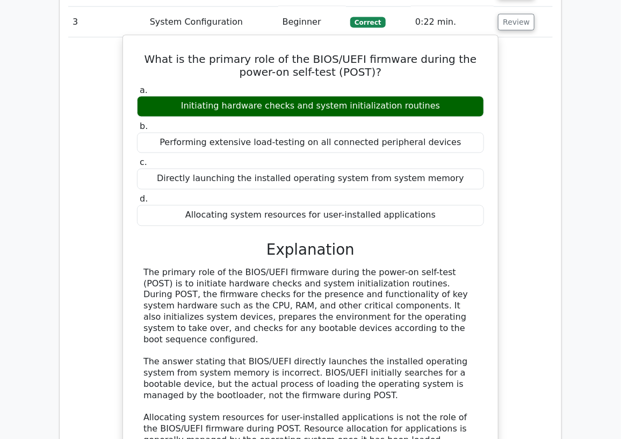
drag, startPoint x: 430, startPoint y: 106, endPoint x: 395, endPoint y: 105, distance: 34.4
click at [395, 105] on div "Initiating hardware checks and system initialization routines" at bounding box center [310, 106] width 347 height 21
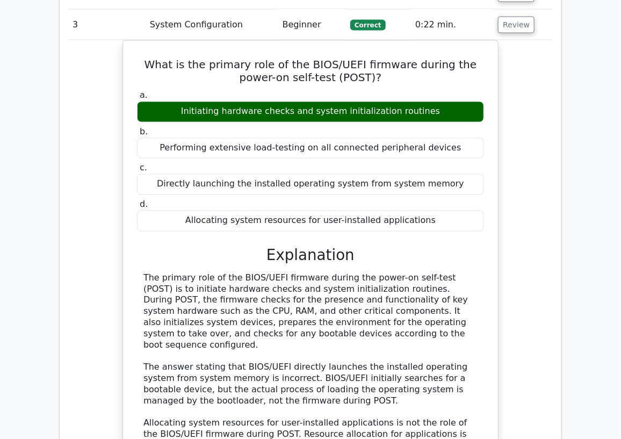
click at [388, 85] on div at bounding box center [388, 85] width 0 height 0
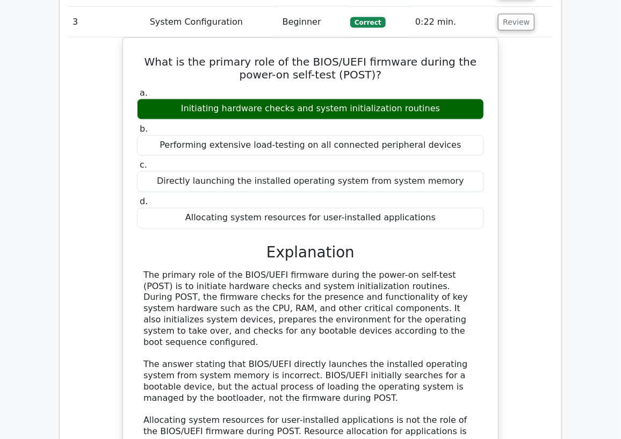
click at [514, 89] on div "What is the primary role of the BIOS/UEFI firmware during the power-on self-tes…" at bounding box center [310, 300] width 484 height 524
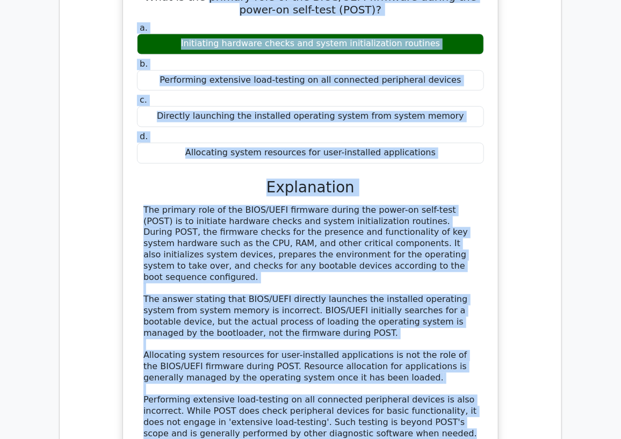
scroll to position [606, 0]
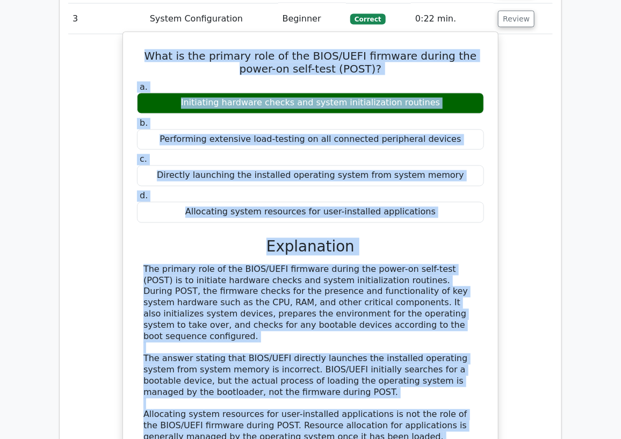
drag, startPoint x: 365, startPoint y: 366, endPoint x: 142, endPoint y: 48, distance: 387.9
click at [142, 48] on div "What is the primary role of the BIOS/UEFI firmware during the power-on self-tes…" at bounding box center [310, 288] width 366 height 502
copy div "What is the primary role of the BIOS/UEFI firmware during the power-on self-tes…"
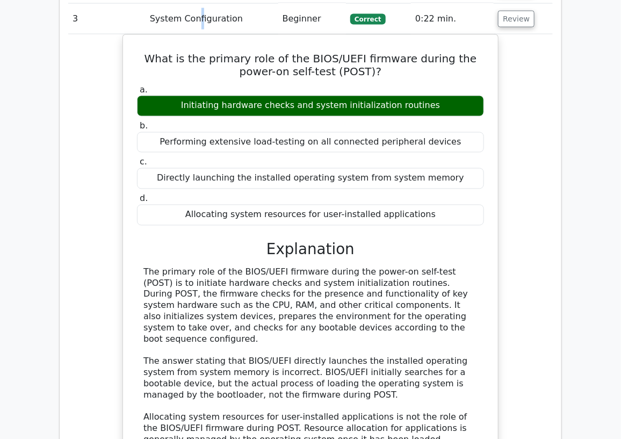
drag, startPoint x: 195, startPoint y: 24, endPoint x: 291, endPoint y: 16, distance: 95.9
click at [204, 18] on td "System Configuration" at bounding box center [212, 19] width 133 height 31
click at [498, 16] on button "Review" at bounding box center [516, 19] width 37 height 17
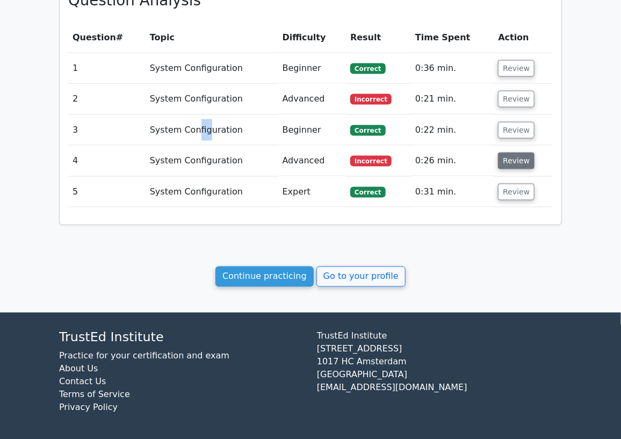
click at [518, 162] on button "Review" at bounding box center [516, 161] width 37 height 17
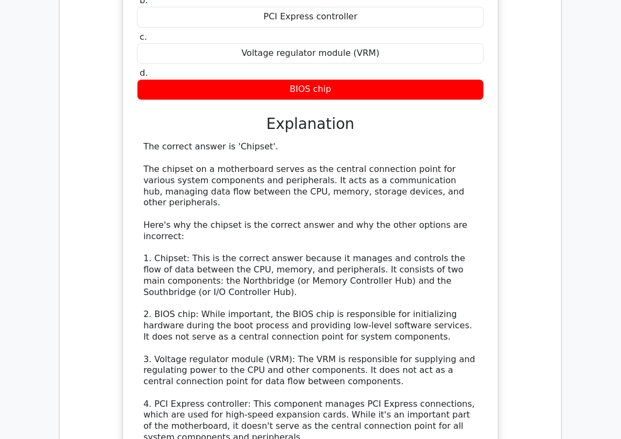
scroll to position [793, 0]
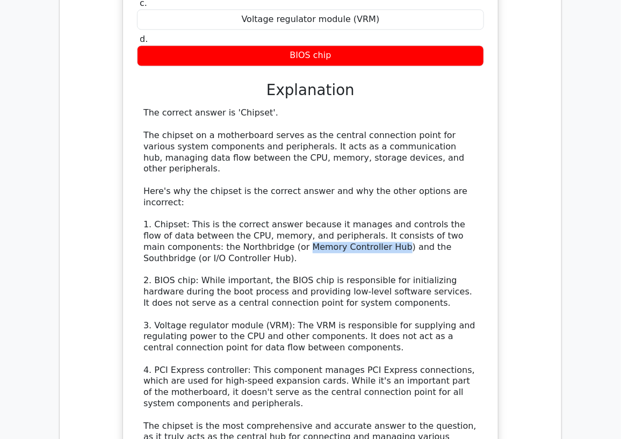
drag, startPoint x: 295, startPoint y: 222, endPoint x: 208, endPoint y: 220, distance: 87.0
click at [208, 220] on div "The correct answer is 'Chipset'. The chipset on a motherboard serves as the cen…" at bounding box center [310, 280] width 334 height 346
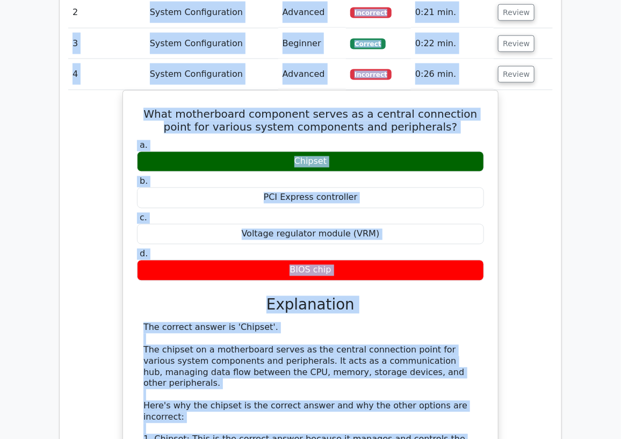
scroll to position [580, 0]
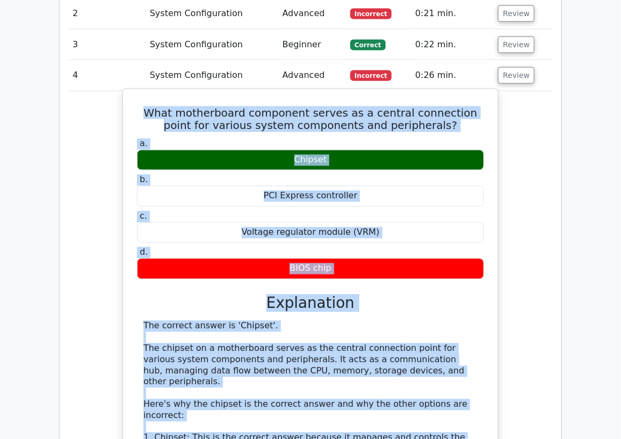
drag, startPoint x: 250, startPoint y: 395, endPoint x: 136, endPoint y: 107, distance: 309.5
click at [136, 107] on div "What motherboard component serves as a central connection point for various sys…" at bounding box center [310, 399] width 366 height 613
copy div "What motherboard component serves as a central connection point for various sys…"
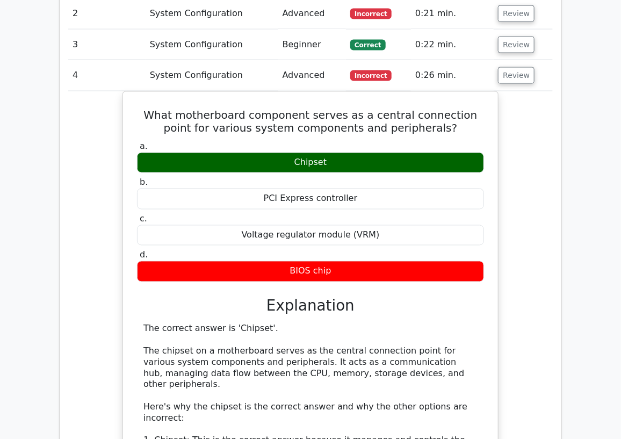
click at [179, 63] on td "System Configuration" at bounding box center [212, 75] width 133 height 31
click at [504, 77] on button "Review" at bounding box center [516, 75] width 37 height 17
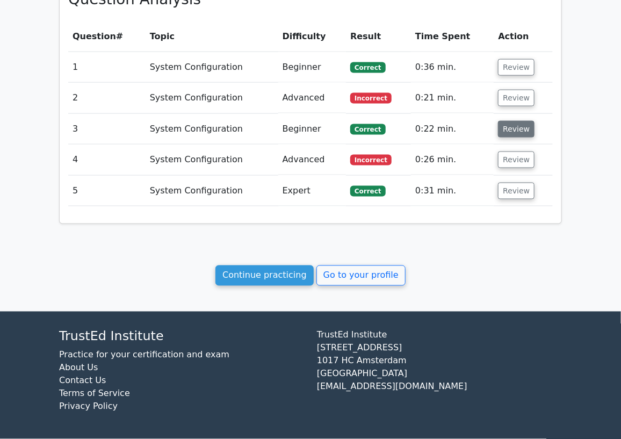
scroll to position [495, 0]
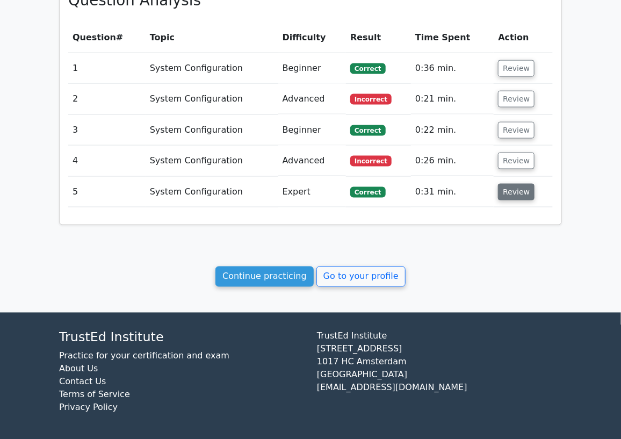
click at [508, 192] on button "Review" at bounding box center [516, 192] width 37 height 17
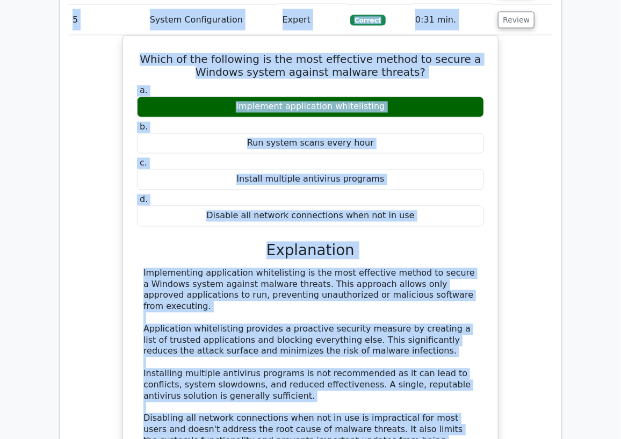
scroll to position [632, 0]
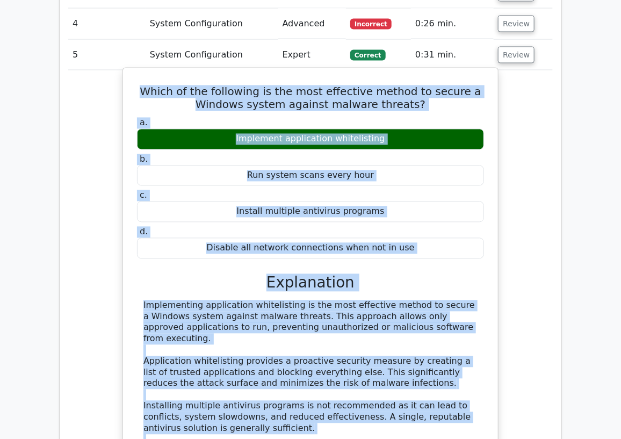
drag, startPoint x: 180, startPoint y: 294, endPoint x: 128, endPoint y: 95, distance: 205.9
click at [128, 95] on div "Which of the following is the most effective method to secure a Windows system …" at bounding box center [310, 328] width 366 height 513
copy div "Which of the following is the most effective method to secure a Windows system …"
click at [125, 306] on div "Which of the following is the most effective method to secure a Windows system …" at bounding box center [310, 329] width 376 height 522
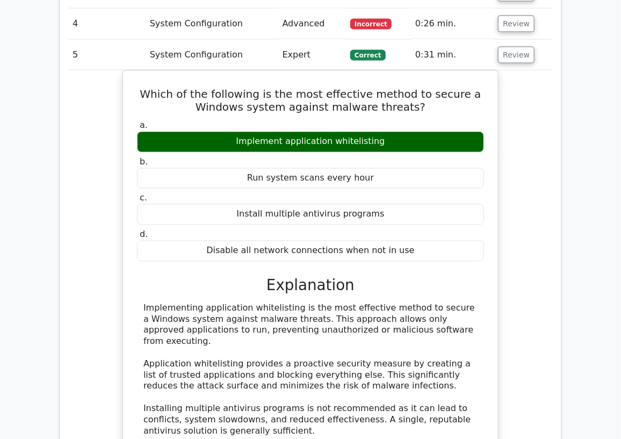
click at [99, 296] on div "Which of the following is the most effective method to secure a Windows system …" at bounding box center [310, 337] width 484 height 535
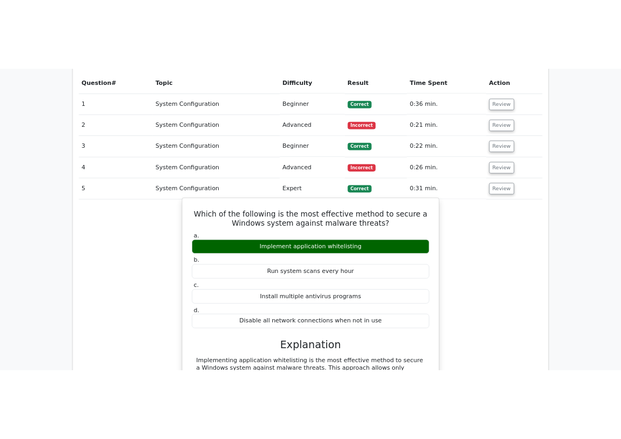
scroll to position [512, 0]
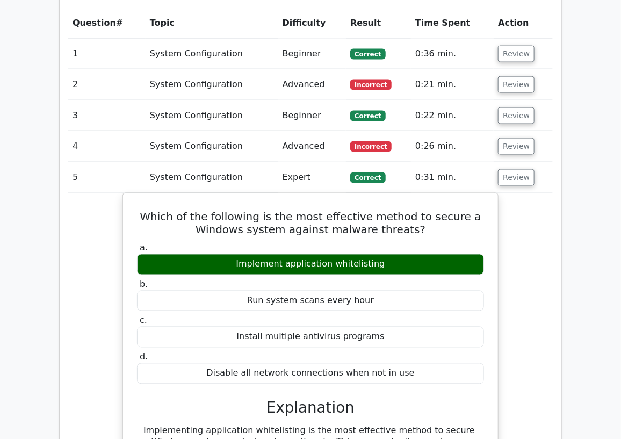
click at [43, 237] on main "Your Test Results CompTIA A+ - System Configuration 60% Your Score Keep practic…" at bounding box center [310, 189] width 621 height 1332
